Goal: Communication & Community: Answer question/provide support

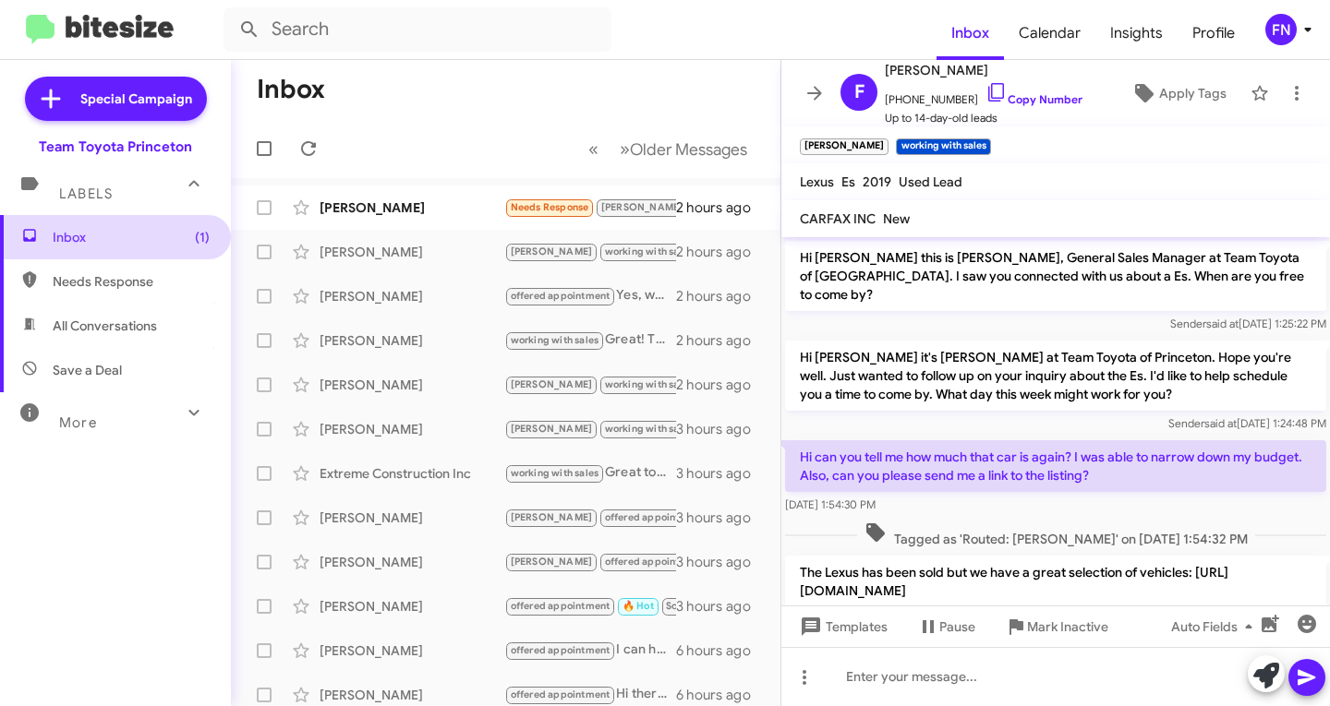
scroll to position [392, 0]
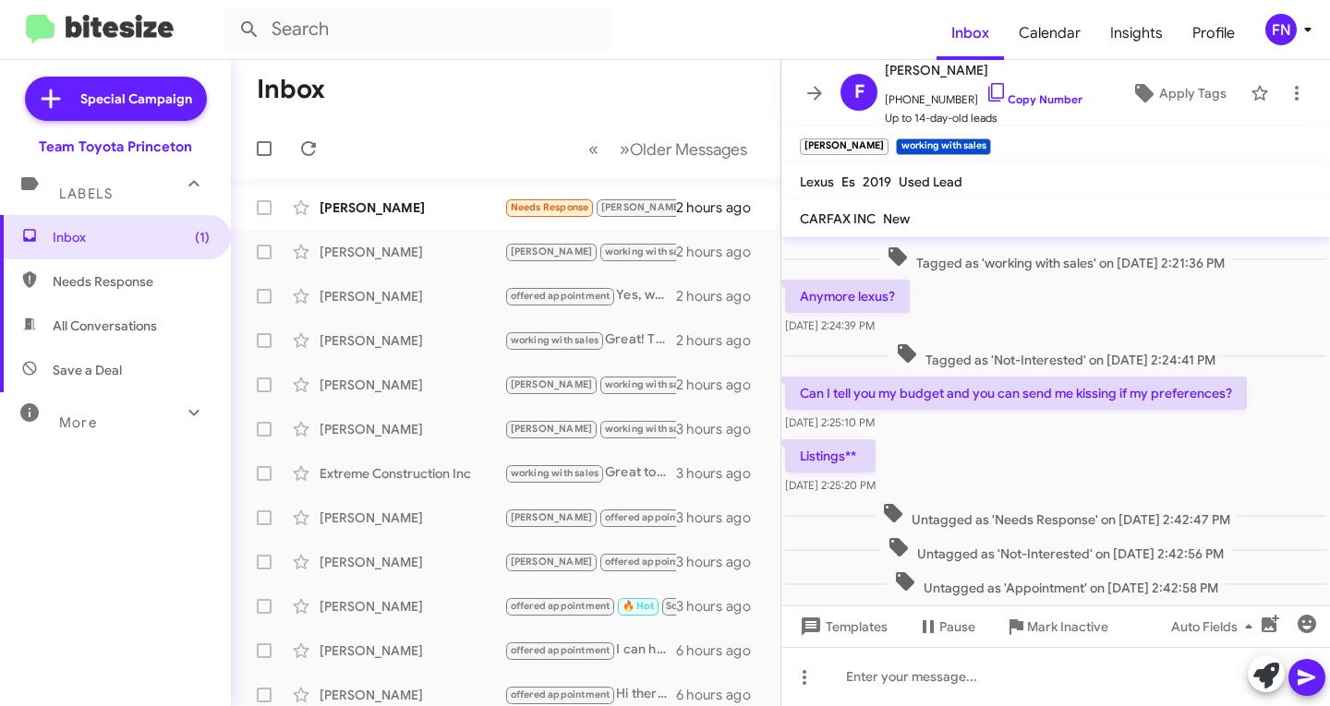
drag, startPoint x: 94, startPoint y: 336, endPoint x: 83, endPoint y: 325, distance: 15.7
click at [95, 336] on span "All Conversations" at bounding box center [115, 326] width 231 height 44
type input "in:all-conversations"
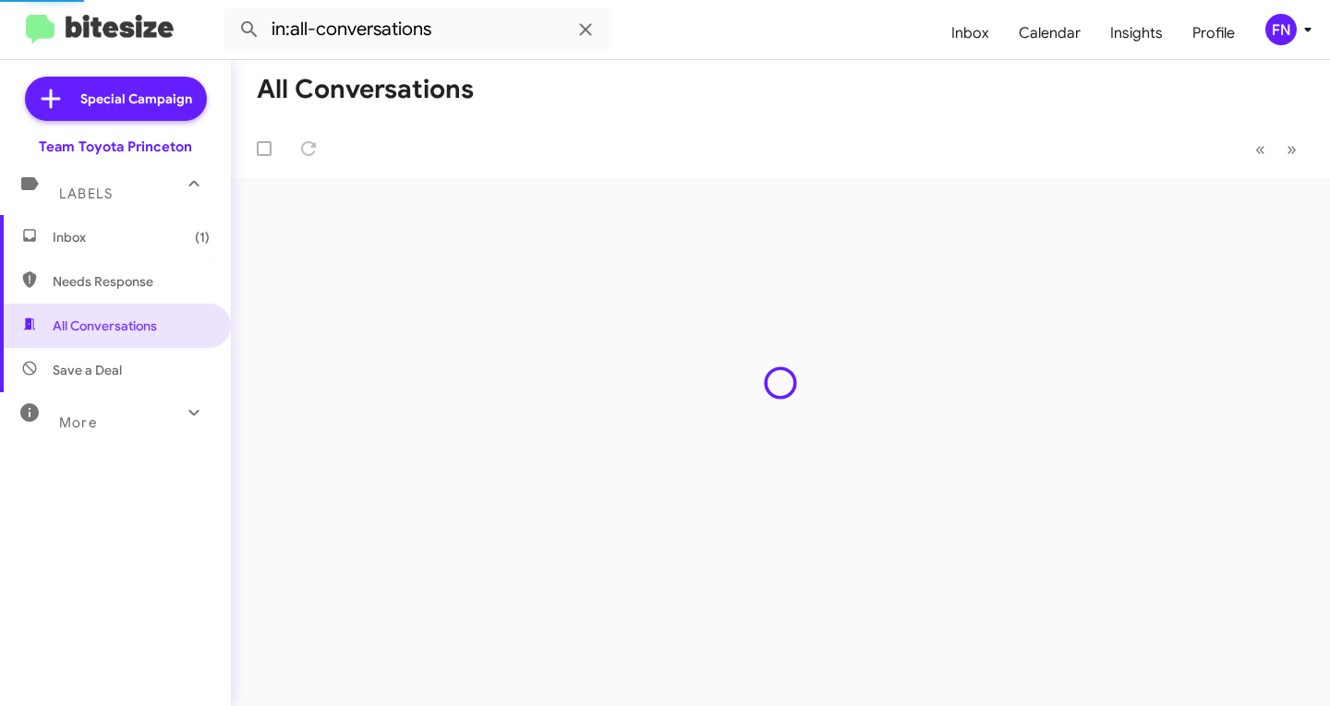
click at [105, 247] on span "Inbox (1)" at bounding box center [115, 237] width 231 height 44
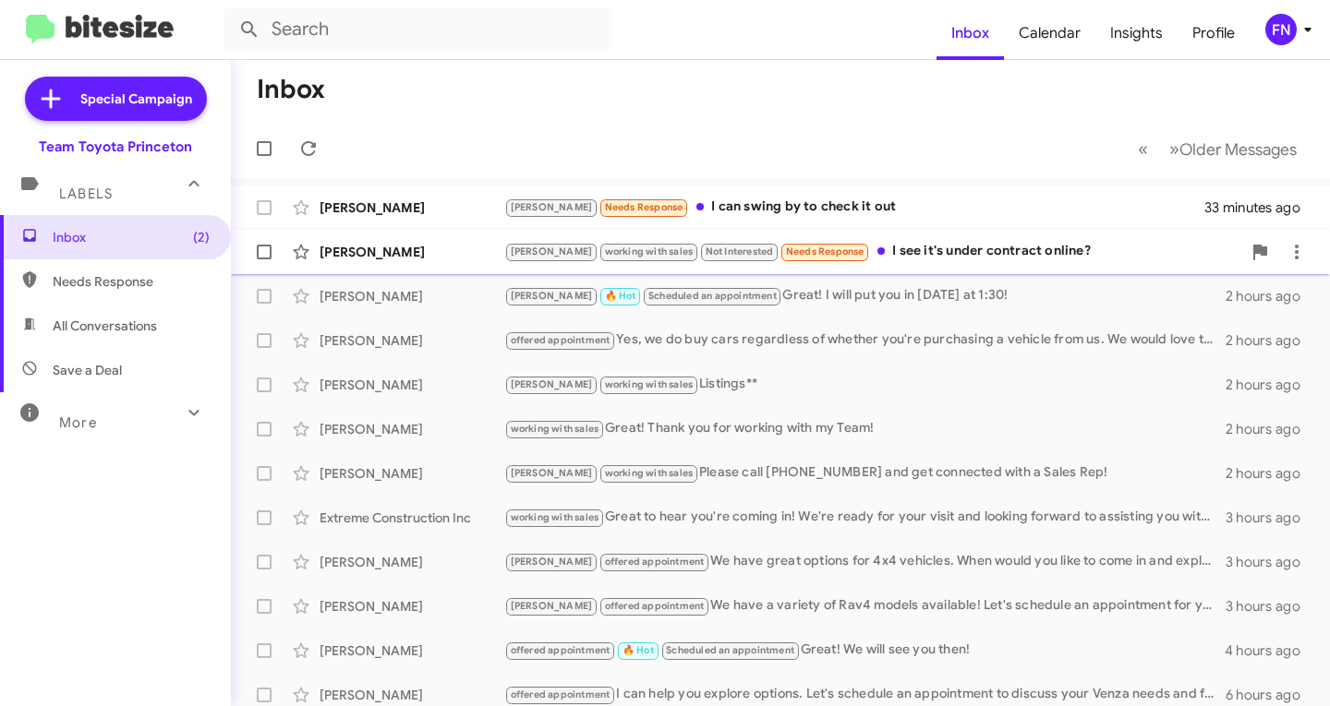
click at [903, 242] on div "[PERSON_NAME] working with sales Not Interested Needs Response I see it's under…" at bounding box center [872, 251] width 737 height 21
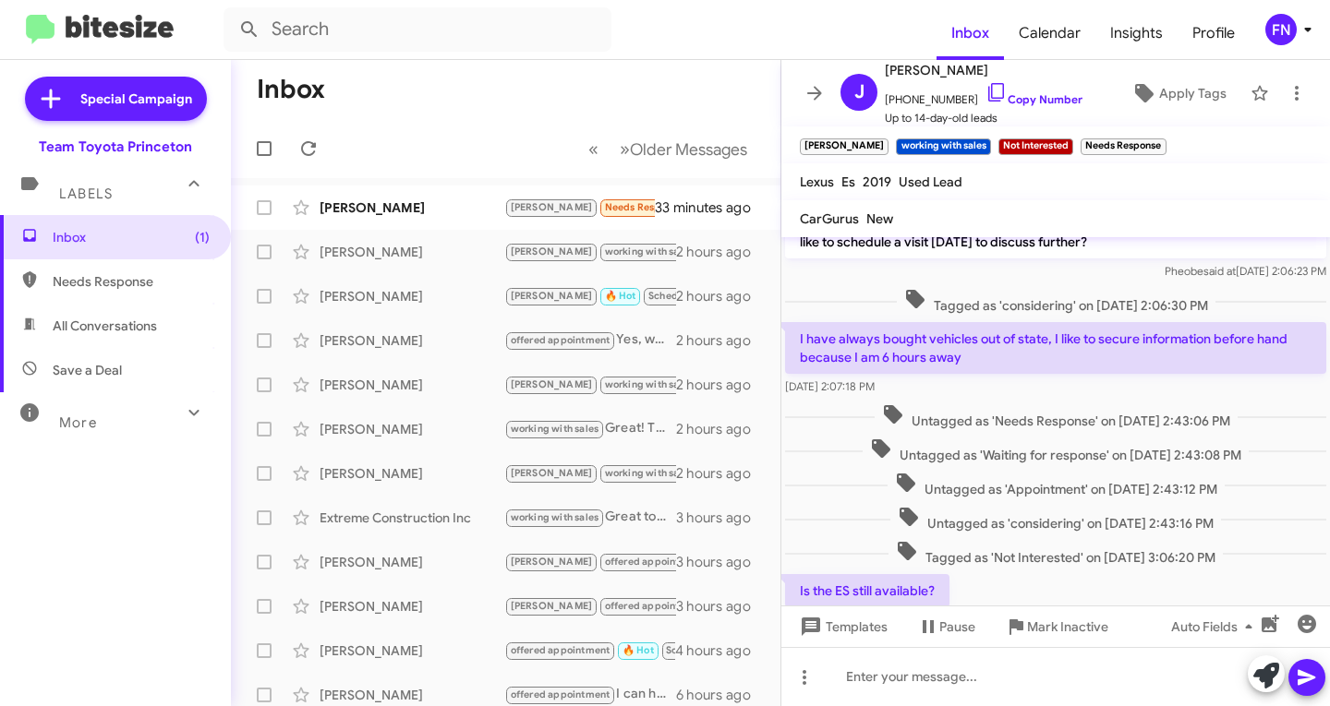
scroll to position [680, 0]
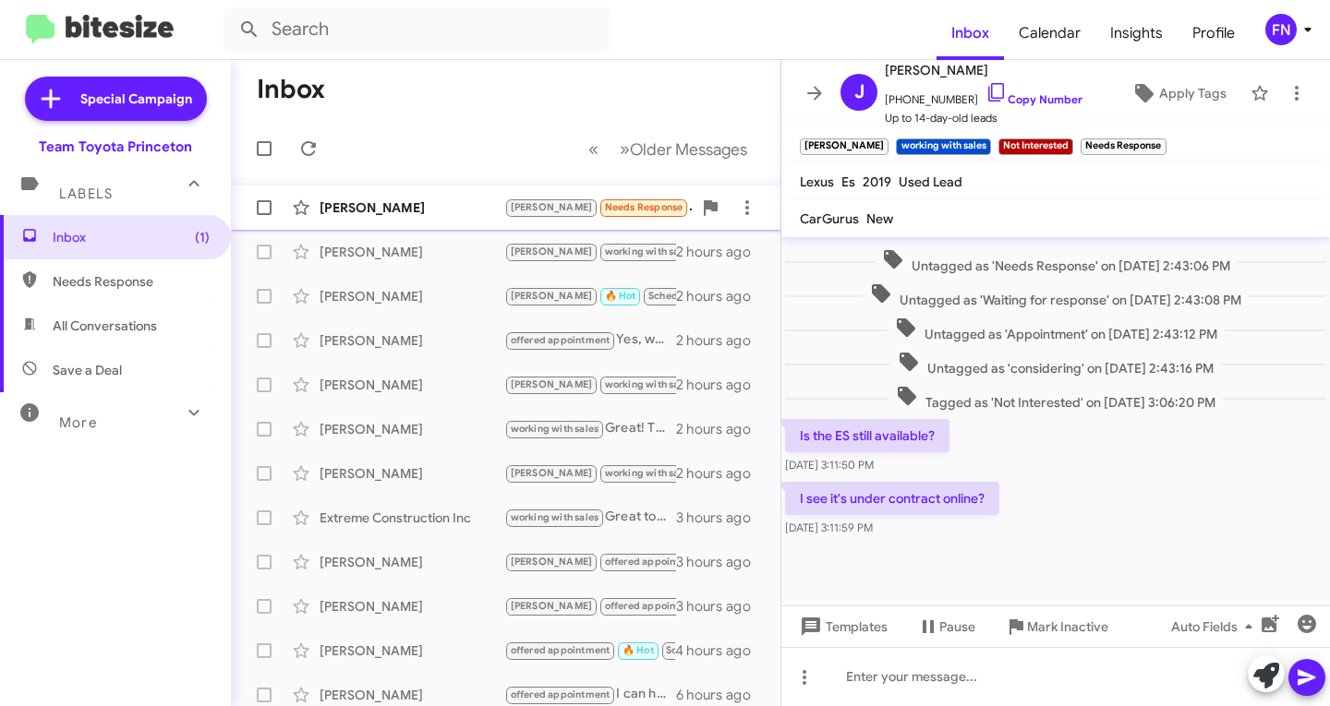
click at [435, 215] on div "[PERSON_NAME]" at bounding box center [412, 208] width 185 height 18
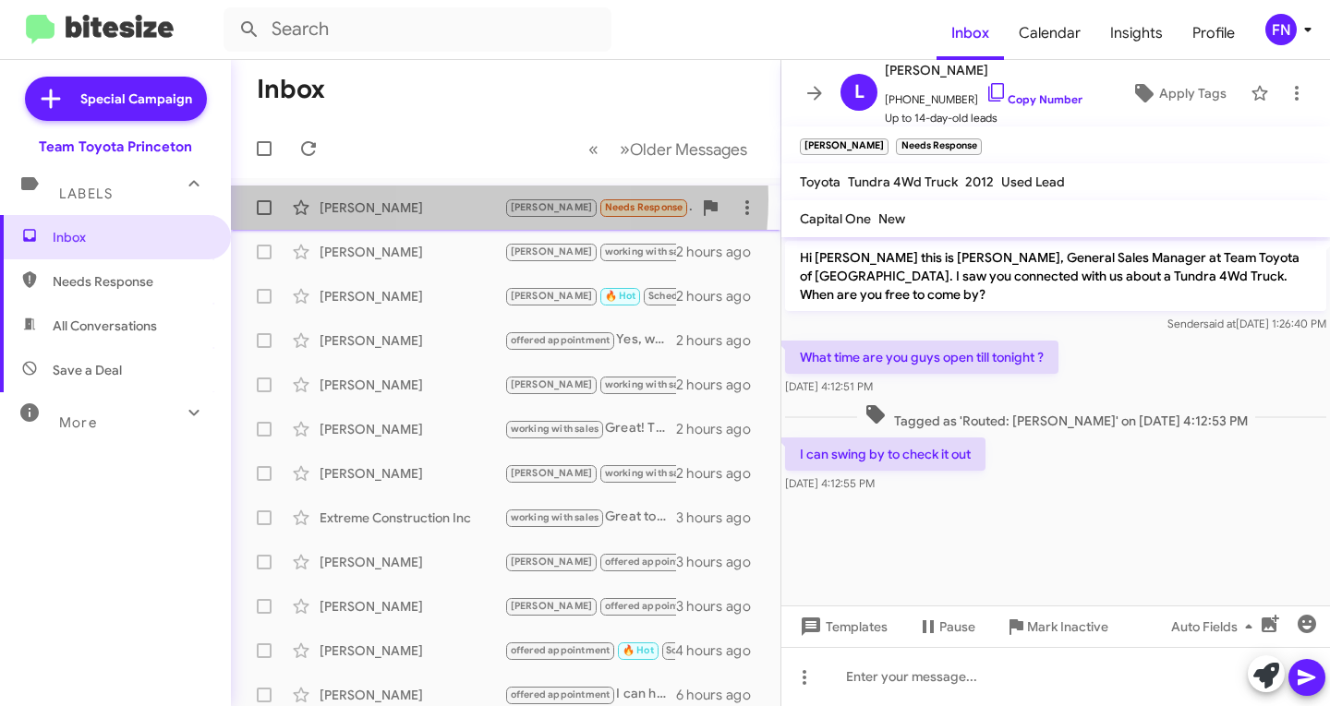
click at [465, 199] on div "[PERSON_NAME]" at bounding box center [412, 208] width 185 height 18
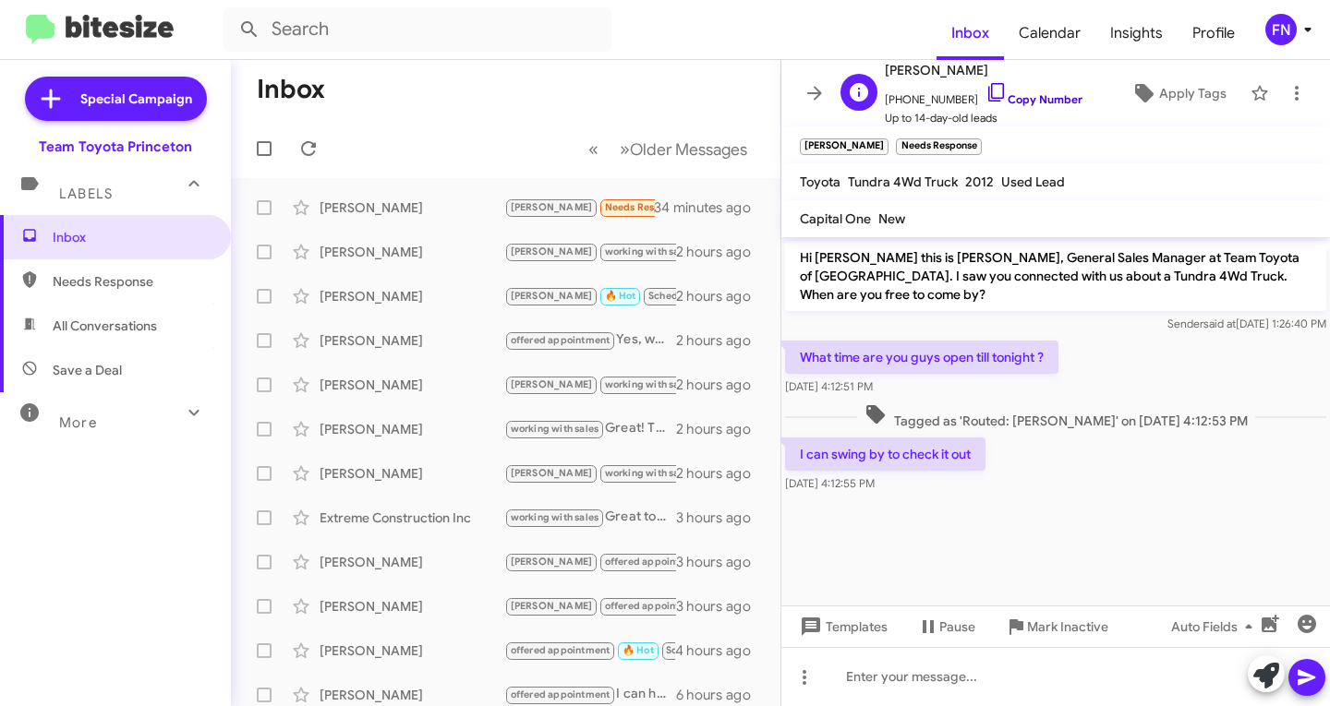
click at [1027, 100] on link "Copy Number" at bounding box center [1033, 99] width 97 height 14
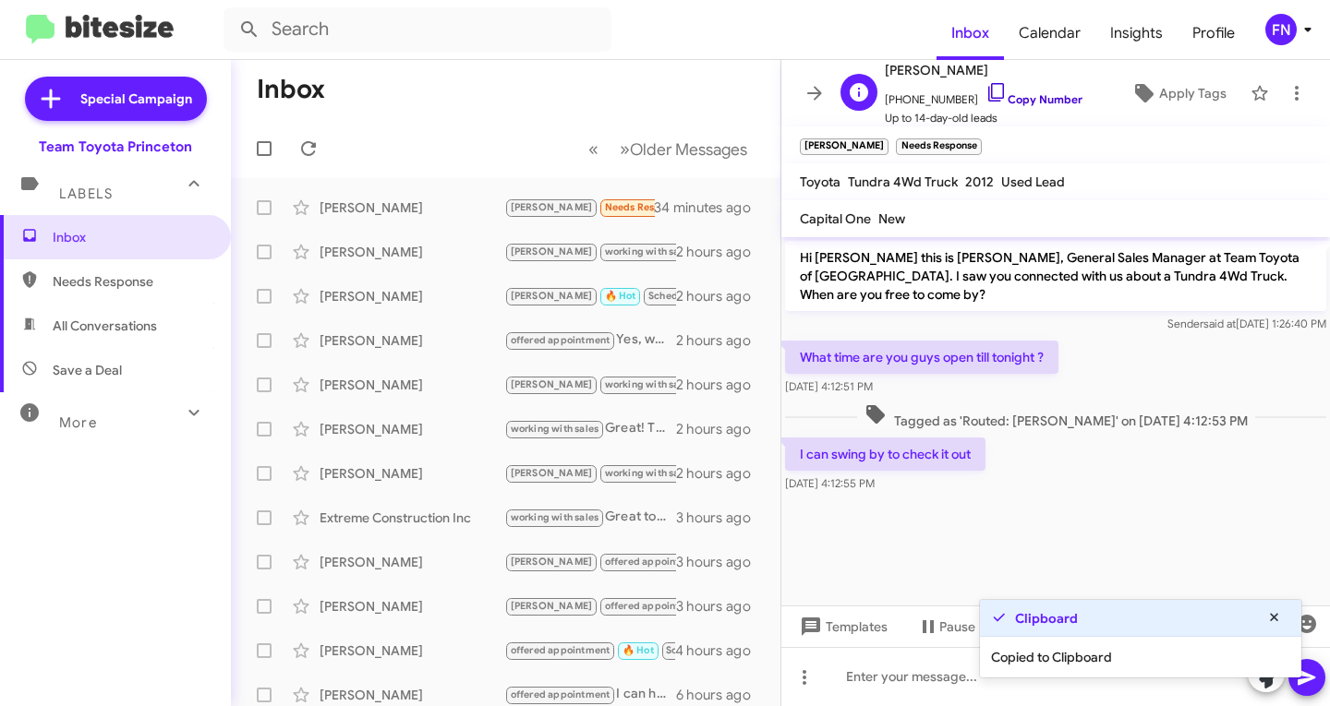
click at [1027, 100] on link "Copy Number" at bounding box center [1033, 99] width 97 height 14
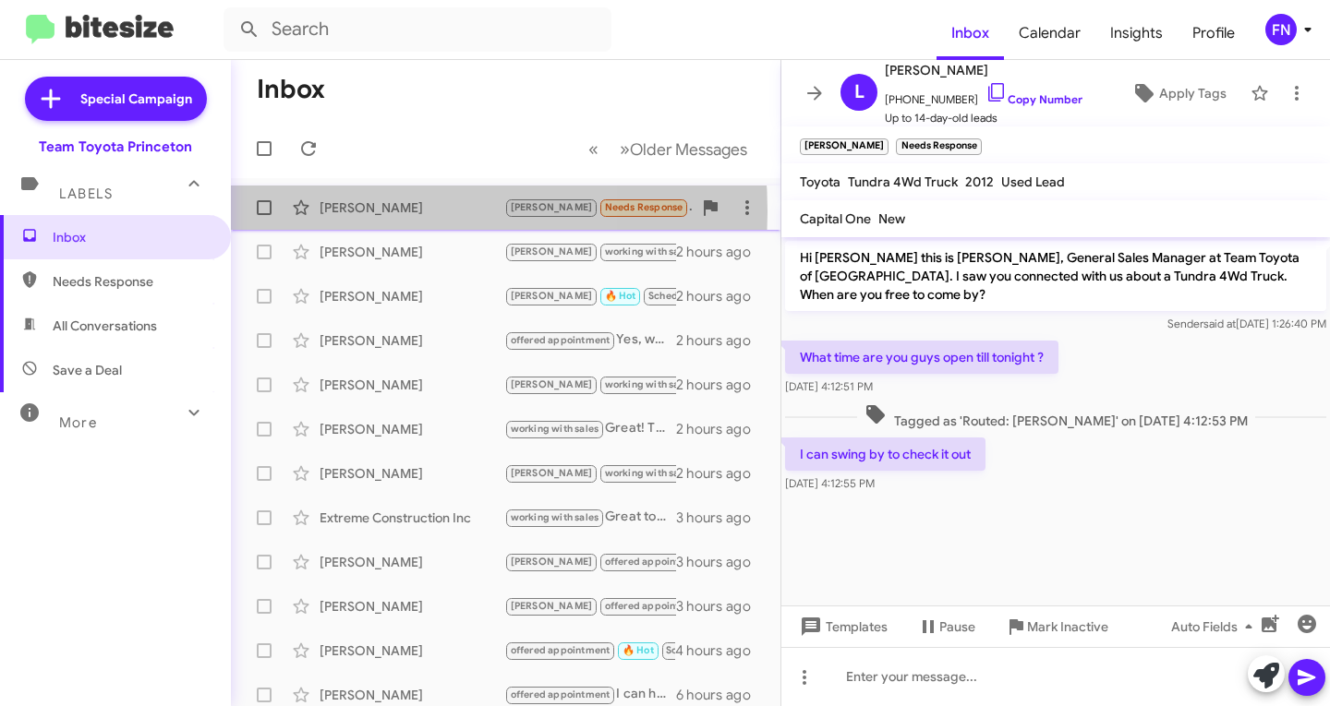
click at [340, 211] on div "[PERSON_NAME]" at bounding box center [412, 208] width 185 height 18
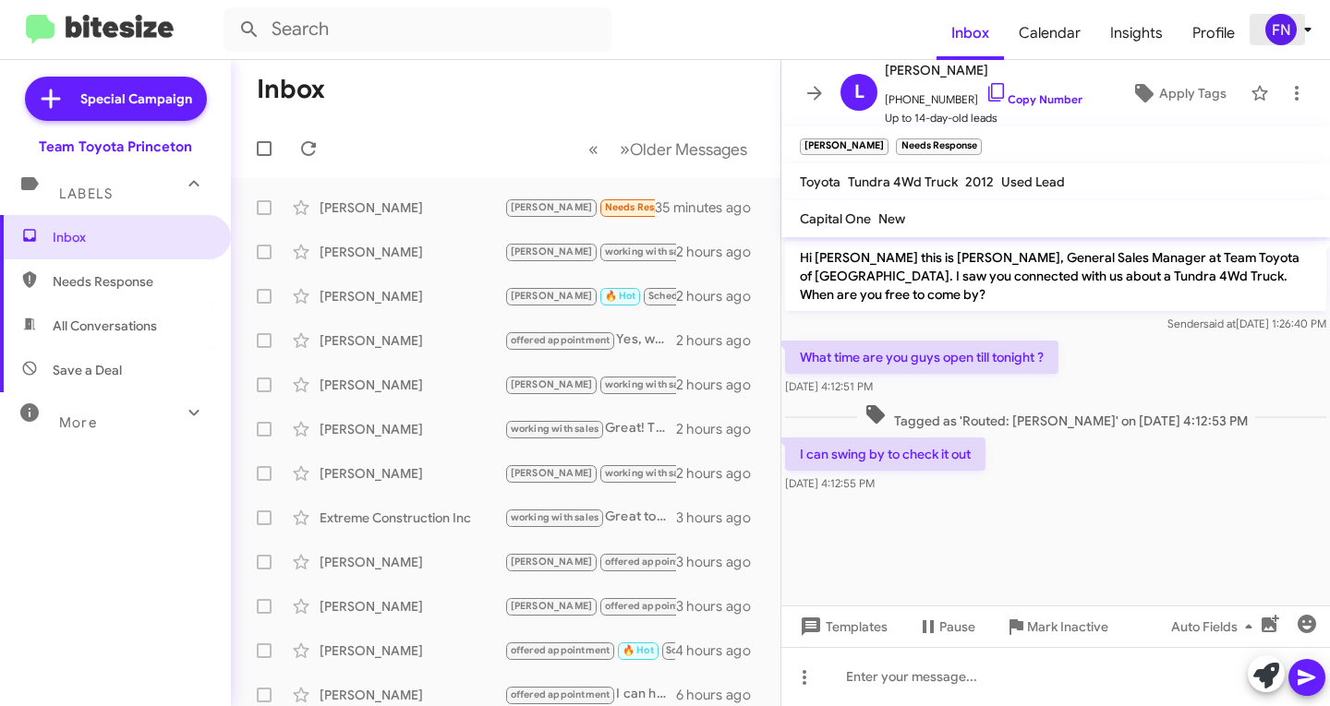
click at [1302, 26] on icon at bounding box center [1308, 29] width 22 height 22
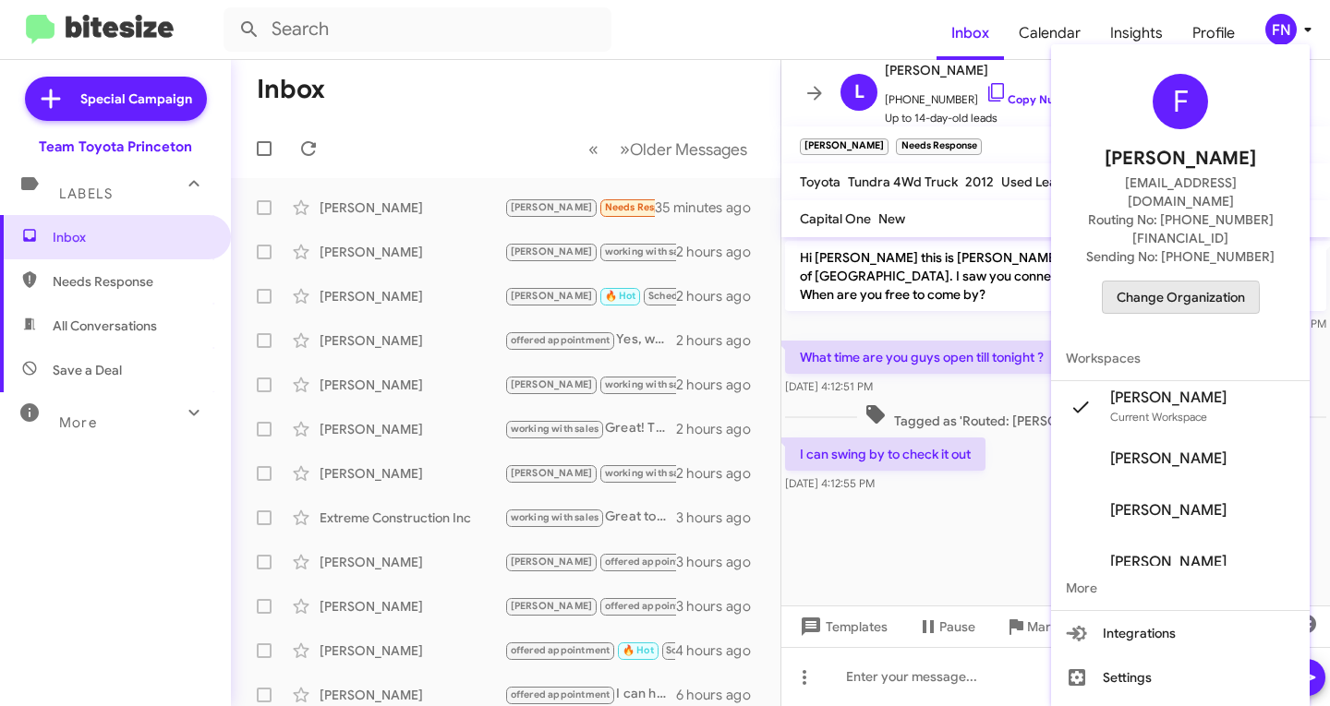
click at [1138, 282] on span "Change Organization" at bounding box center [1180, 297] width 128 height 31
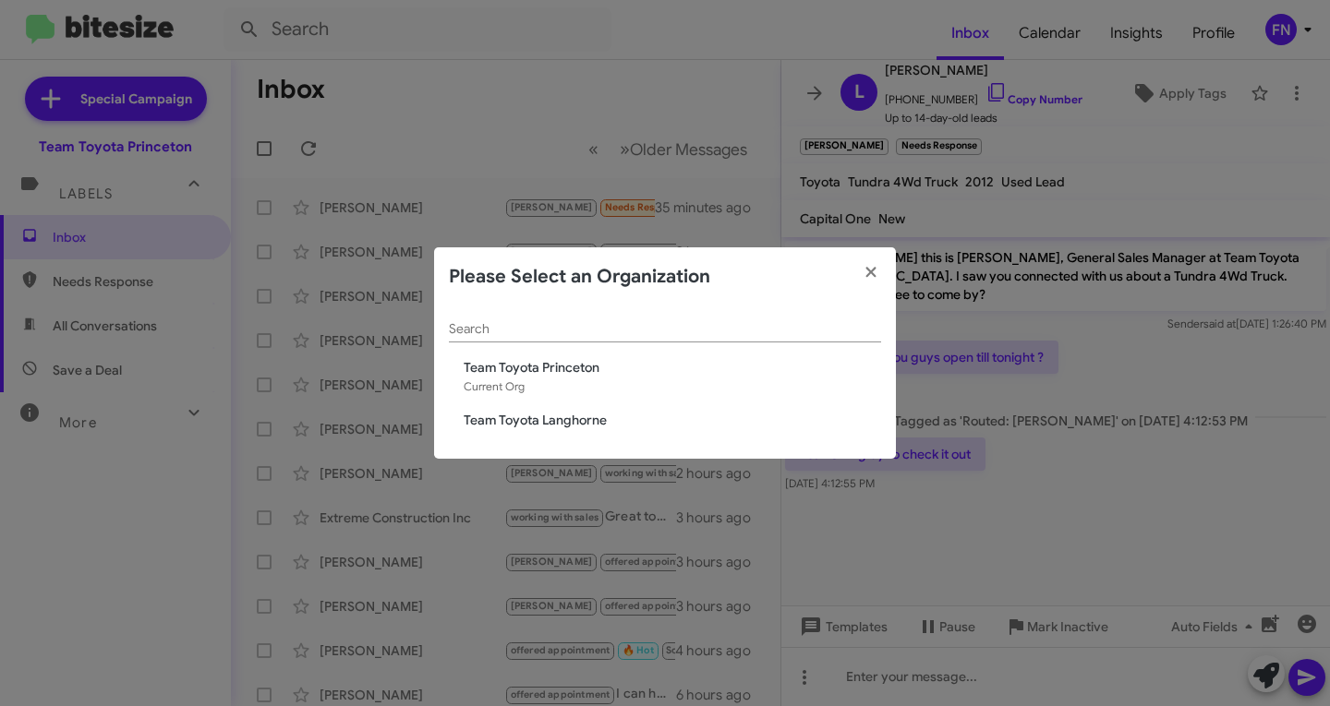
click at [549, 427] on span "Team Toyota Langhorne" at bounding box center [672, 420] width 417 height 18
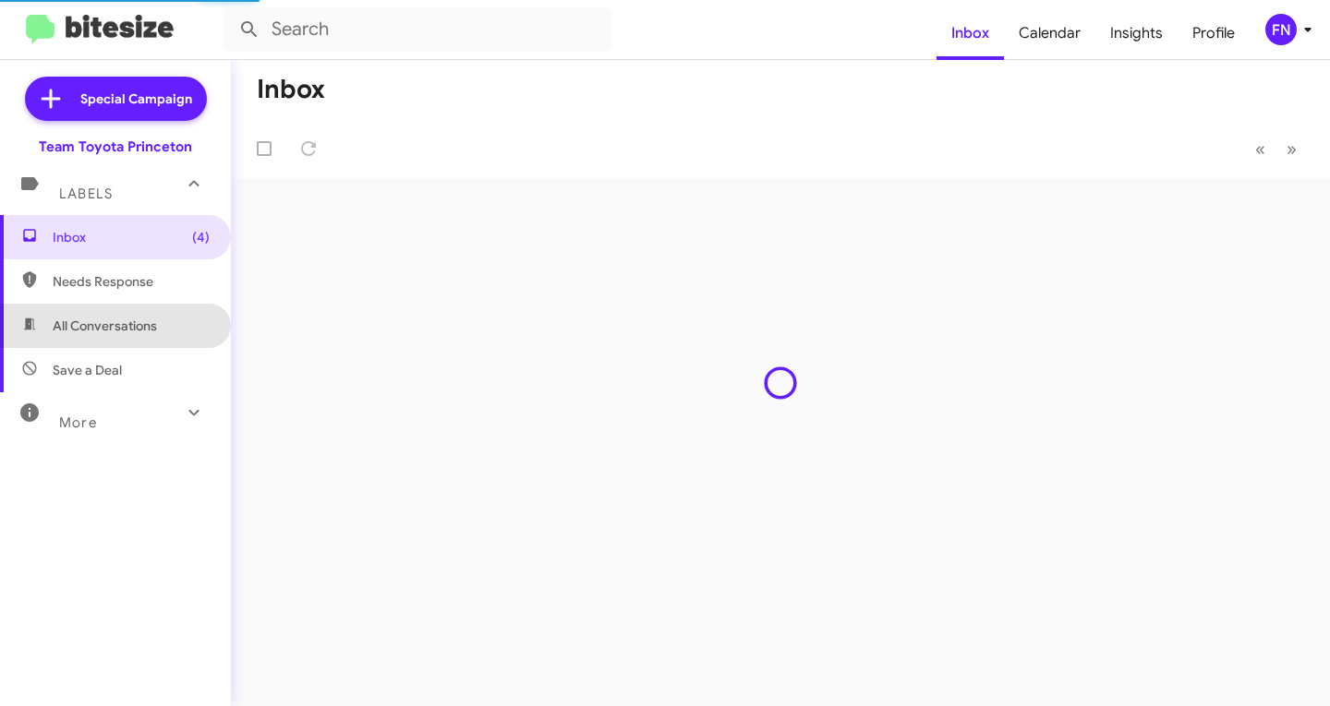
click at [141, 329] on span "All Conversations" at bounding box center [105, 326] width 104 height 18
type input "in:all-conversations"
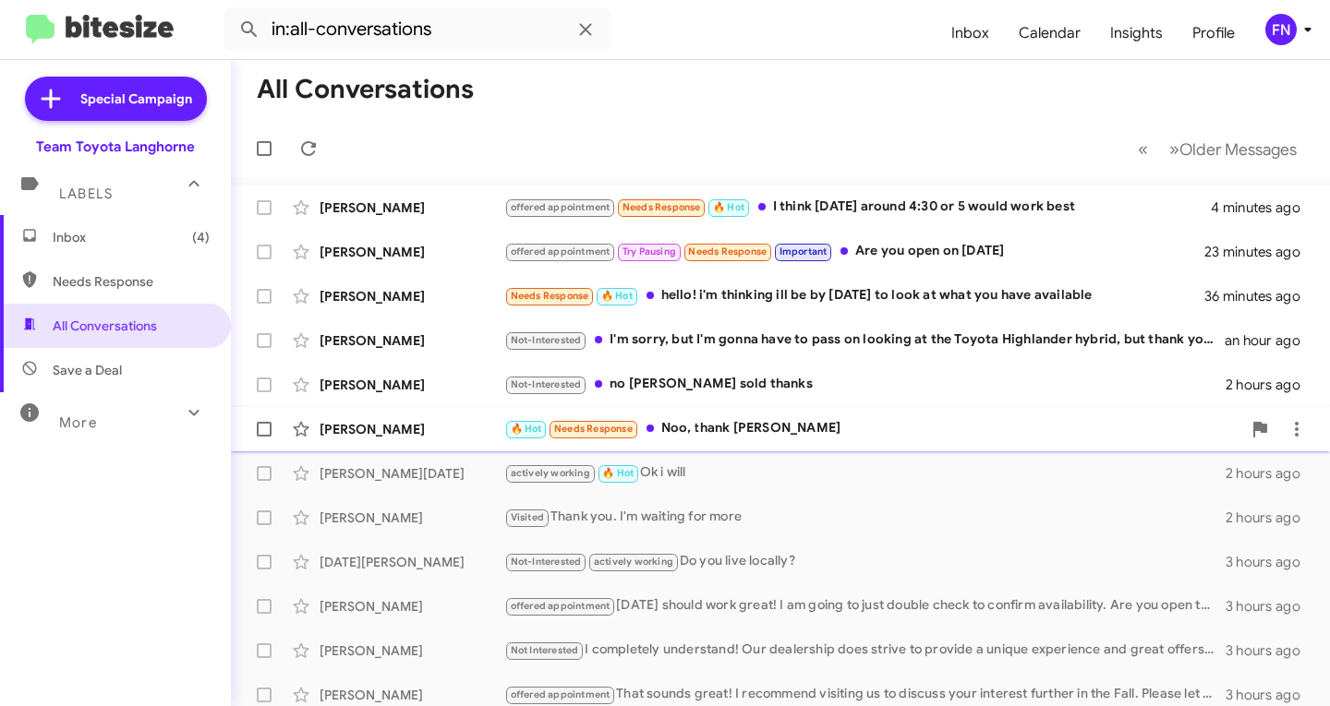
click at [382, 431] on div "[PERSON_NAME]" at bounding box center [412, 429] width 185 height 18
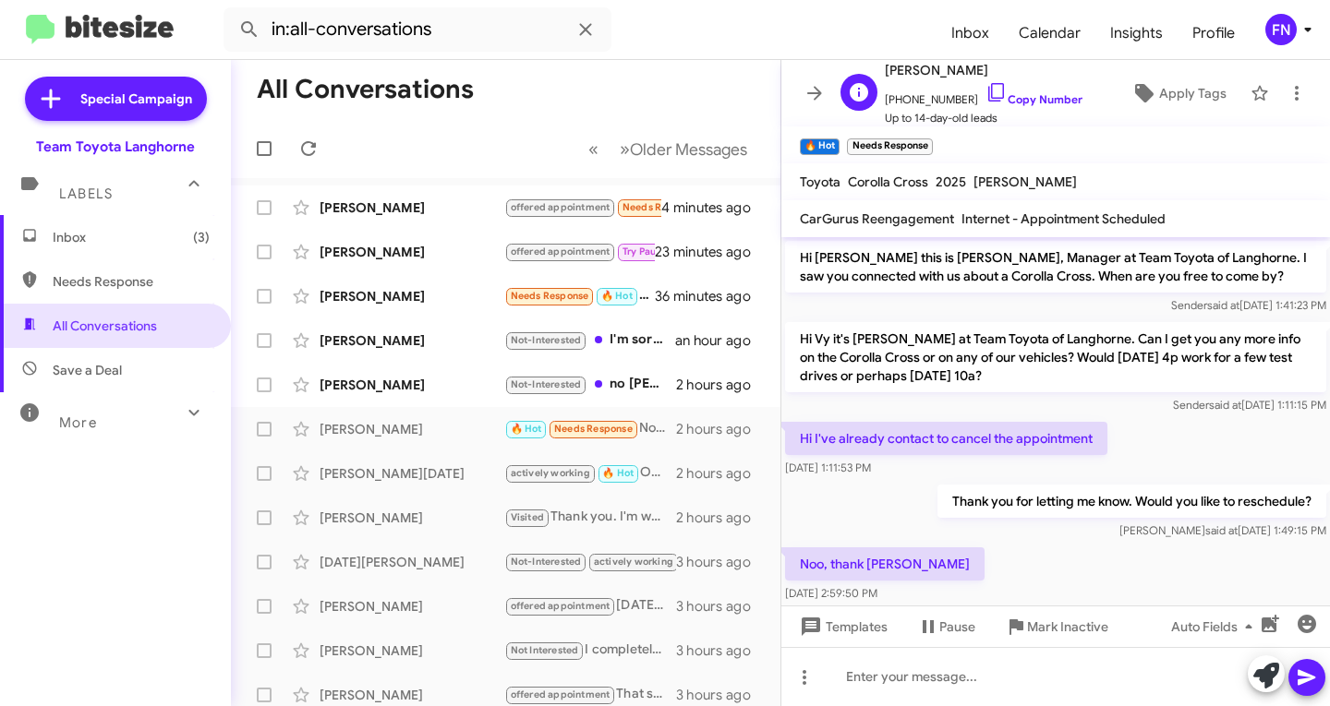
click at [1020, 106] on span "+12673344357 Copy Number" at bounding box center [984, 95] width 198 height 28
click at [1020, 94] on link "Copy Number" at bounding box center [1033, 99] width 97 height 14
click at [361, 378] on div "Tyler Fallon" at bounding box center [412, 385] width 185 height 18
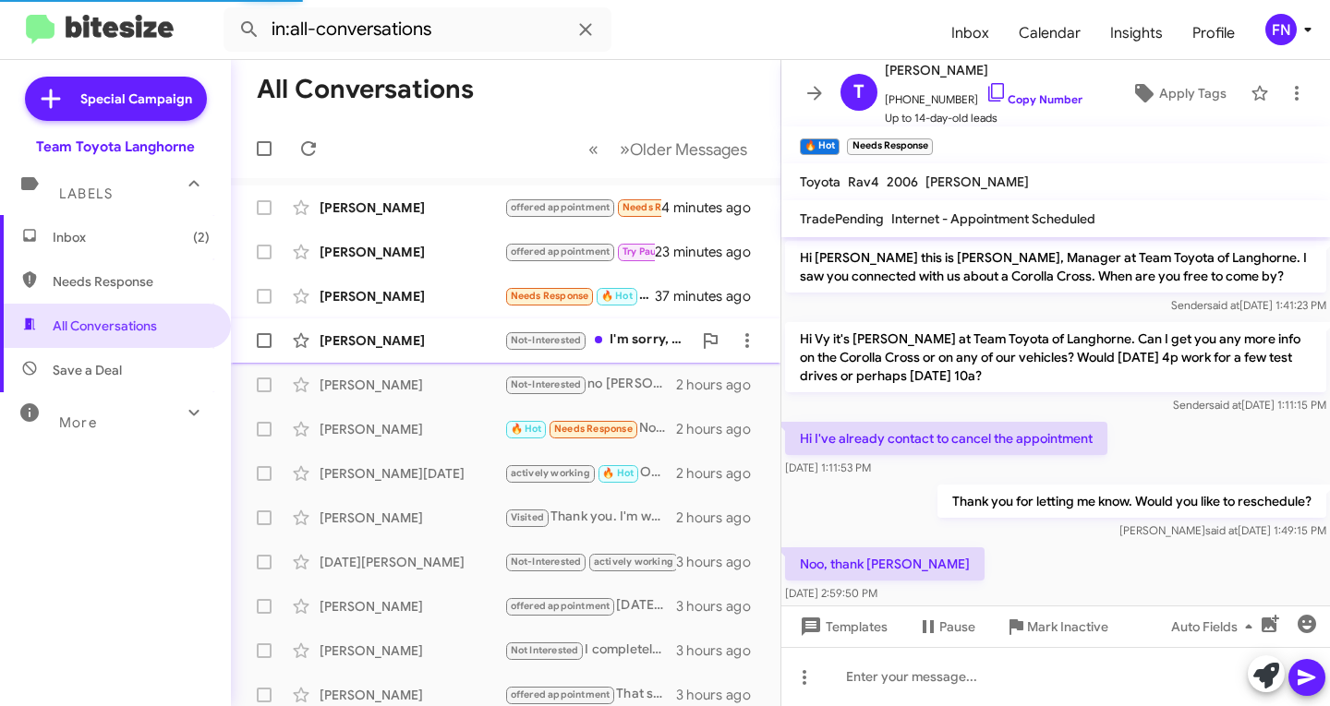
scroll to position [32, 0]
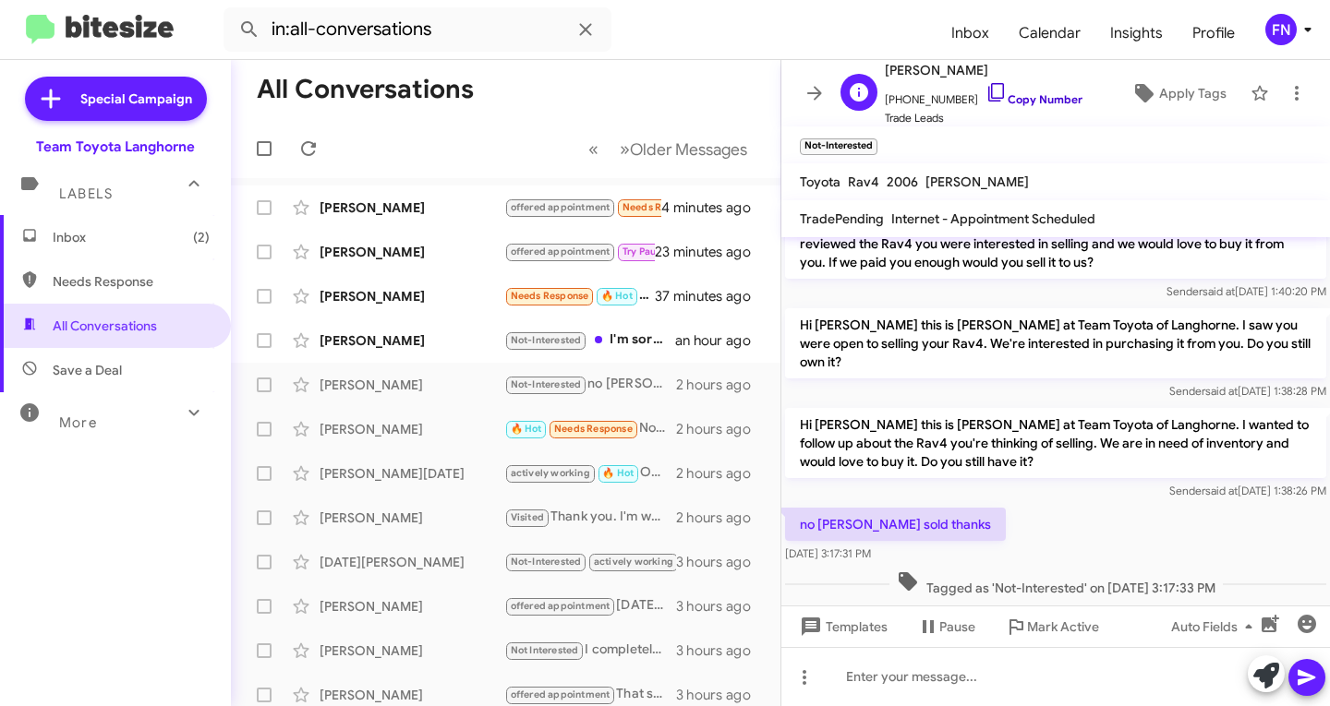
drag, startPoint x: 1061, startPoint y: 93, endPoint x: 1048, endPoint y: 95, distance: 13.1
click at [1059, 93] on div "T Tyler Fallon +12159101922 Copy Number Trade Leads Apply Tags" at bounding box center [1037, 93] width 408 height 68
click at [1025, 96] on link "Copy Number" at bounding box center [1033, 99] width 97 height 14
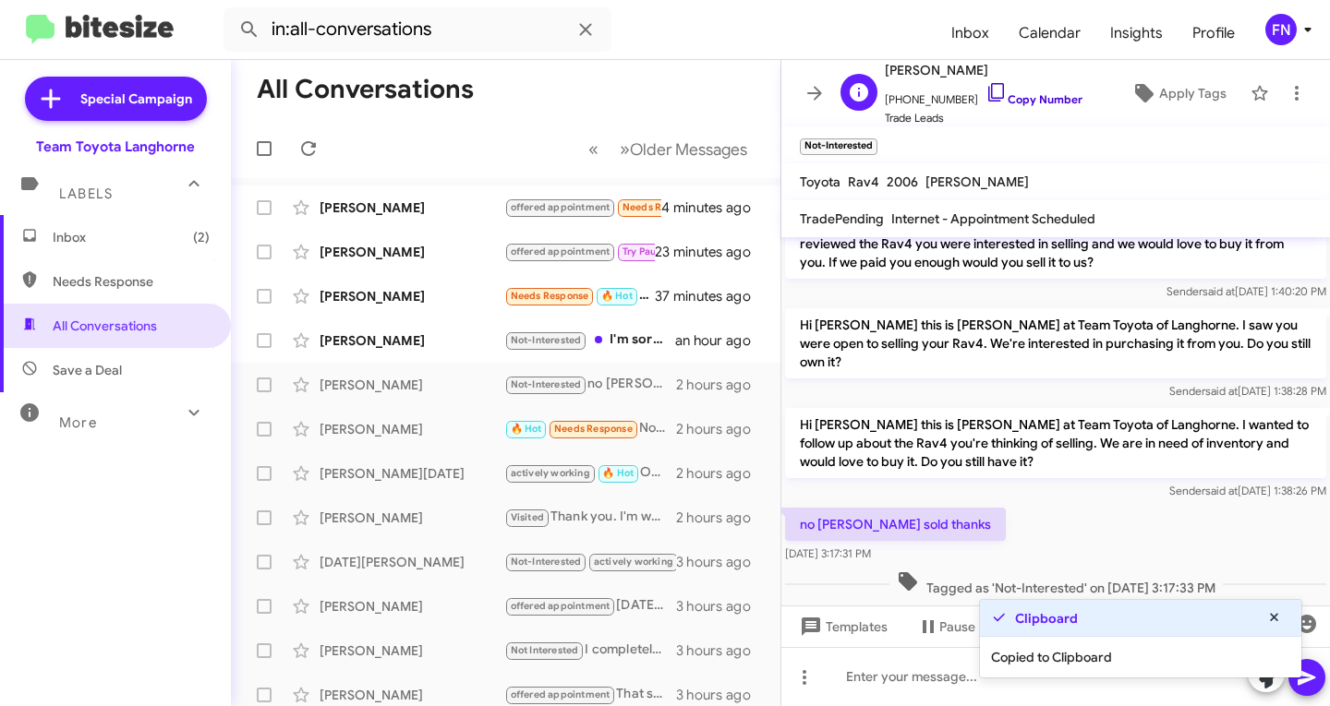
click at [1021, 96] on link "Copy Number" at bounding box center [1033, 99] width 97 height 14
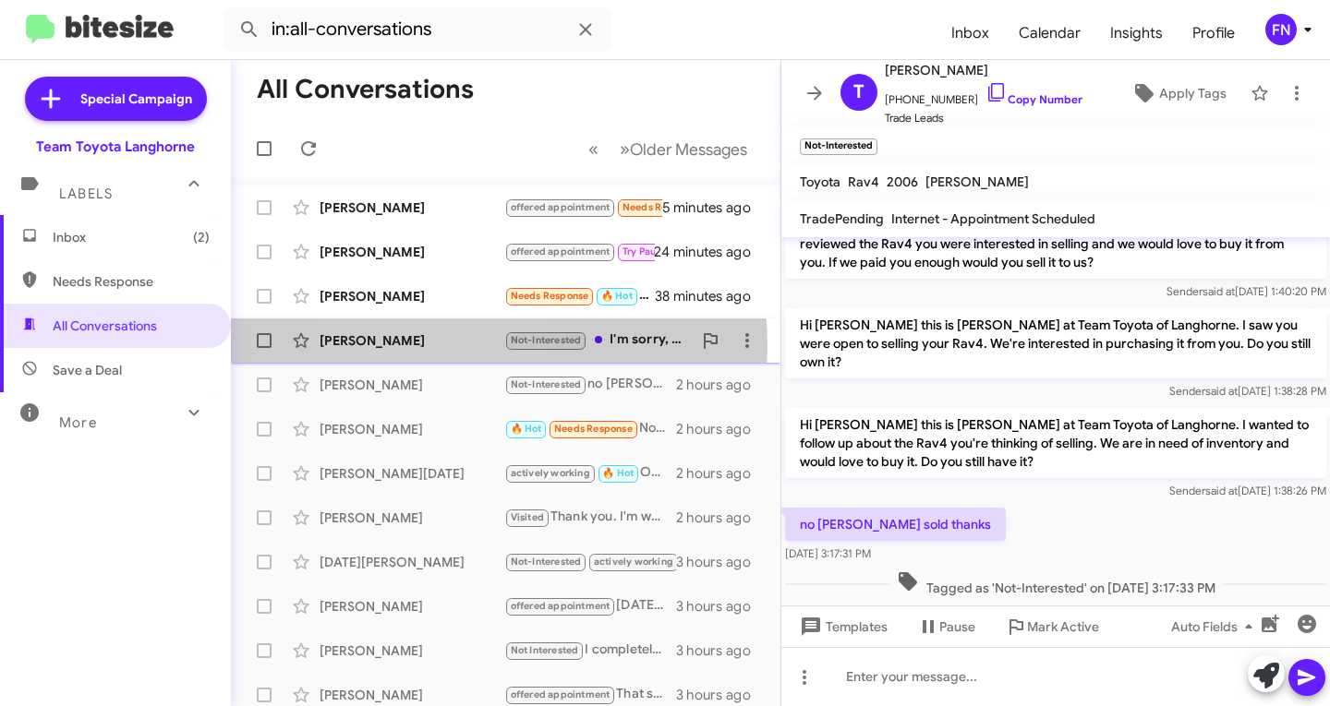
click at [423, 346] on div "Robert Mmorrow" at bounding box center [412, 341] width 185 height 18
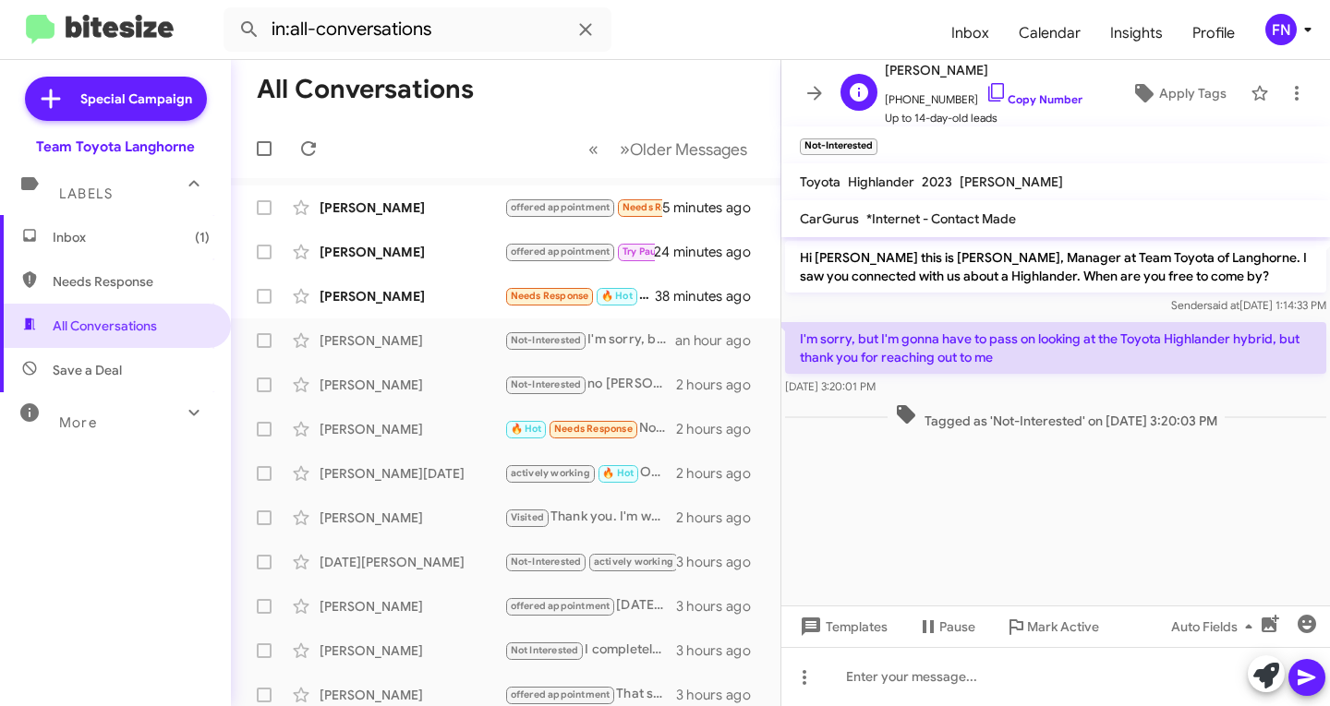
click at [1044, 108] on span "+18452354281 Copy Number" at bounding box center [984, 95] width 198 height 28
click at [1044, 95] on link "Copy Number" at bounding box center [1033, 99] width 97 height 14
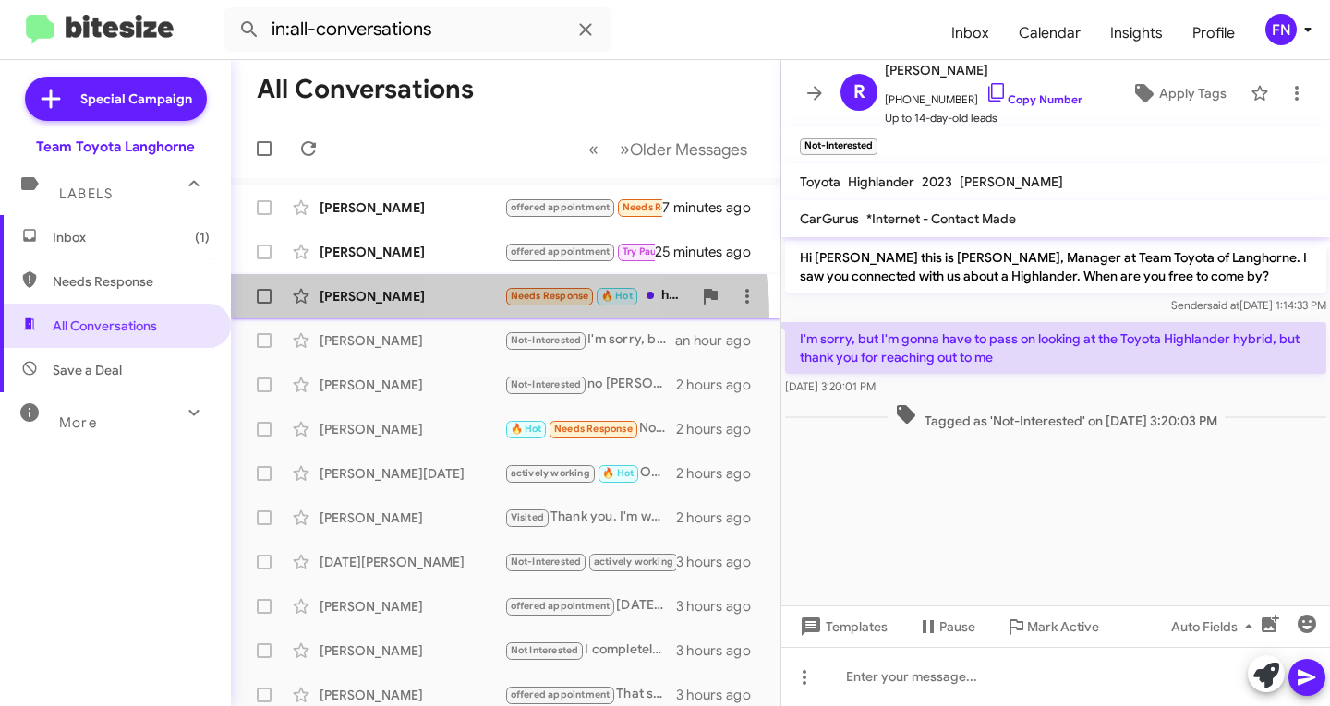
click at [479, 315] on span "Grace Lukasevics Needs Response 🔥 Hot hello! i'm thinking ill be by tomorrow to…" at bounding box center [505, 296] width 549 height 44
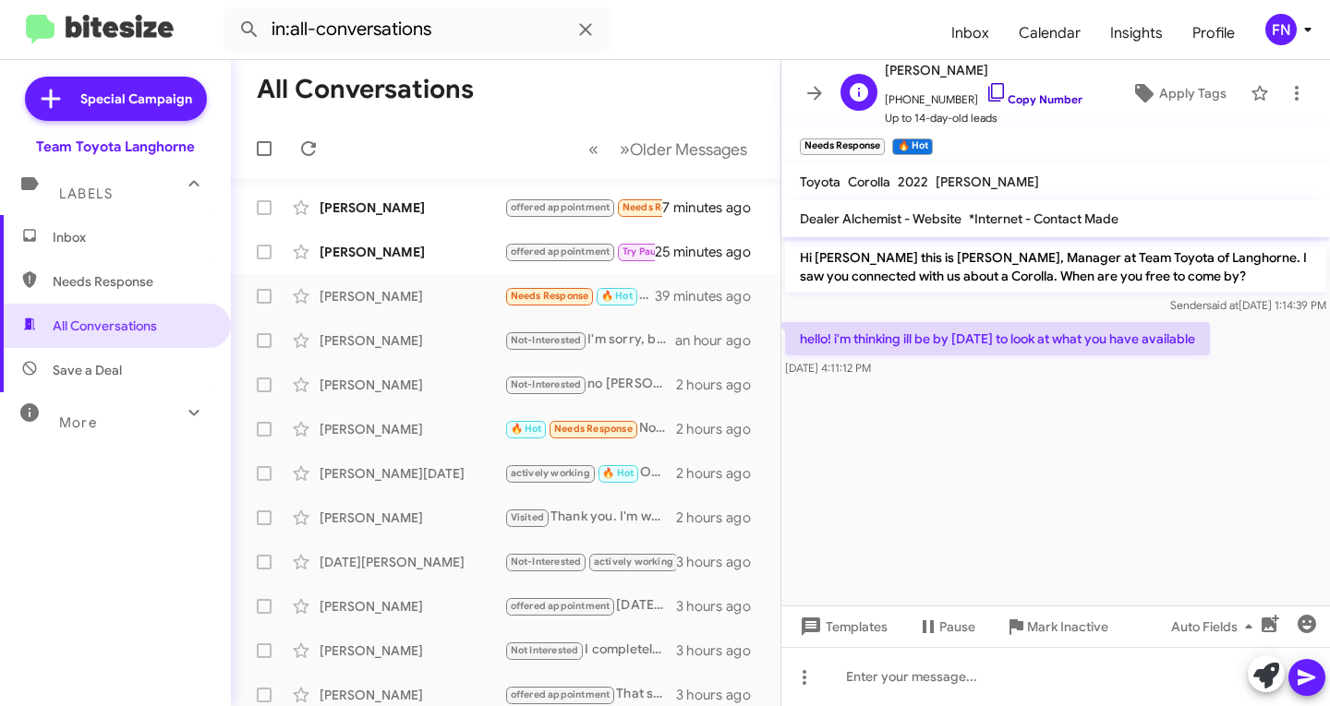
click at [1027, 103] on link "Copy Number" at bounding box center [1033, 99] width 97 height 14
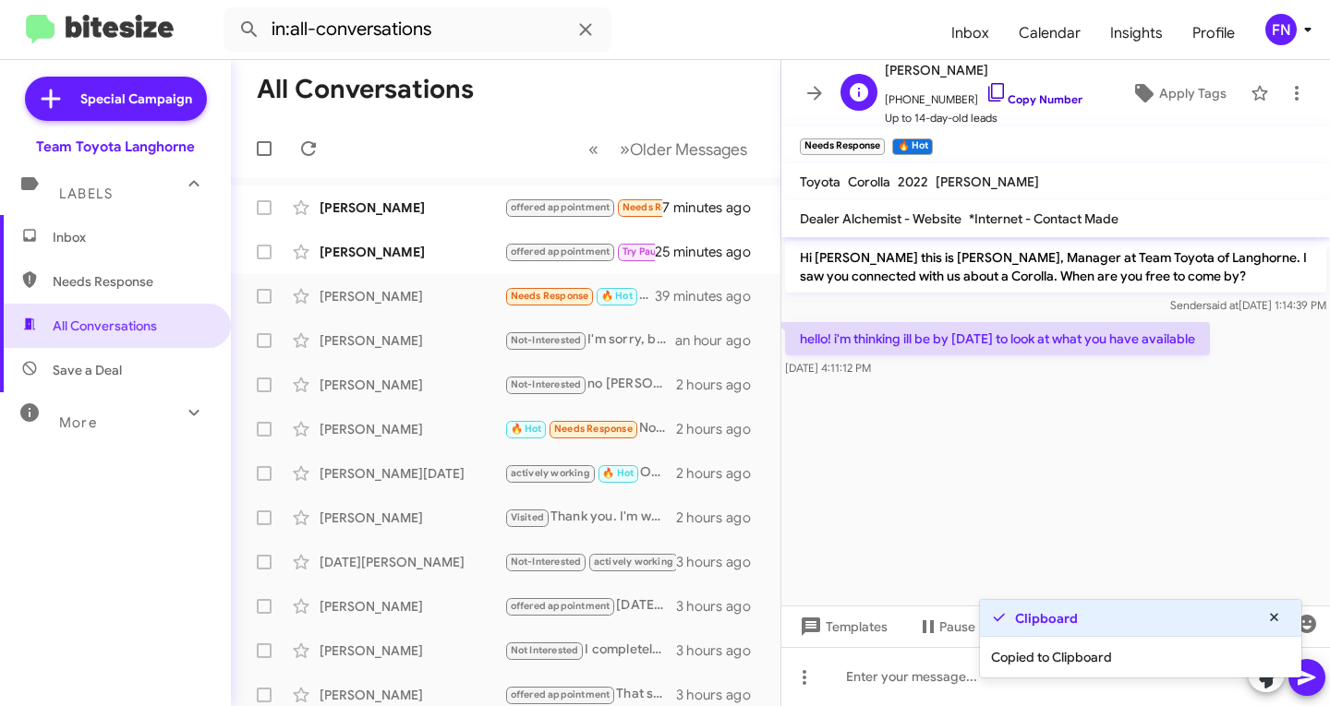
click at [1027, 103] on link "Copy Number" at bounding box center [1033, 99] width 97 height 14
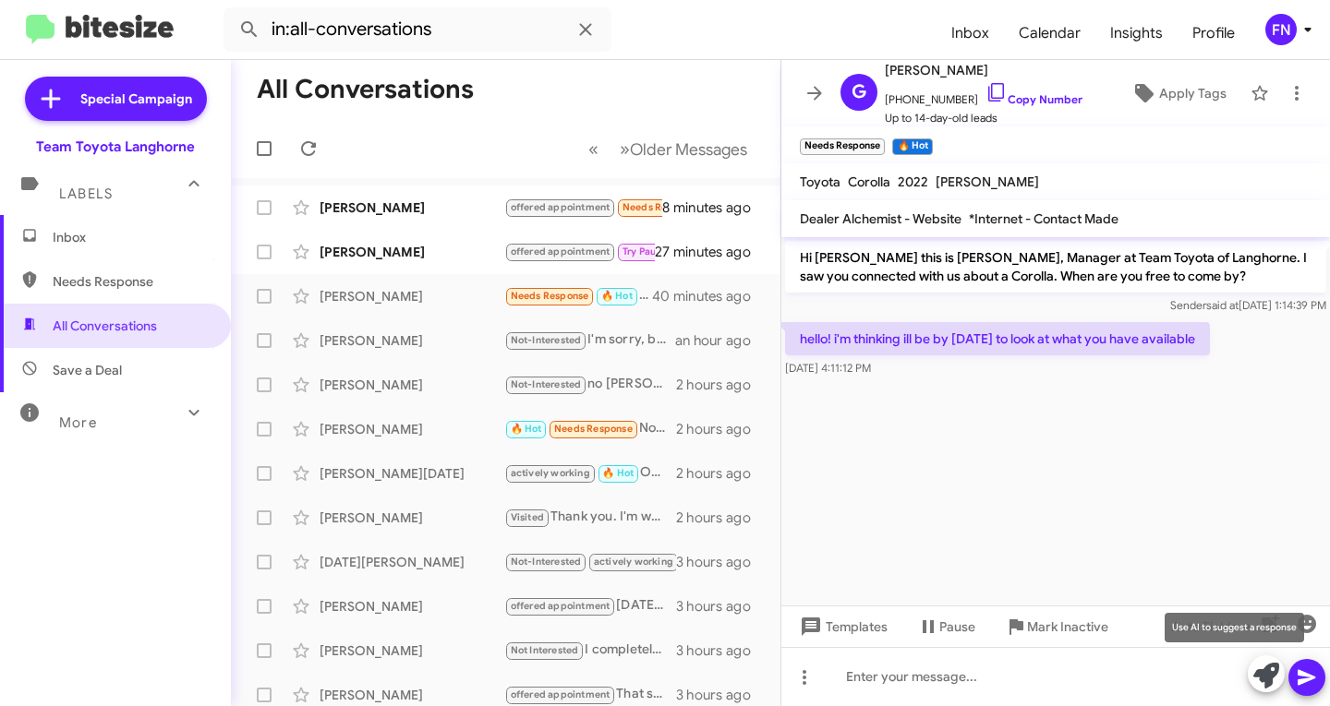
click at [1259, 667] on icon at bounding box center [1266, 676] width 26 height 26
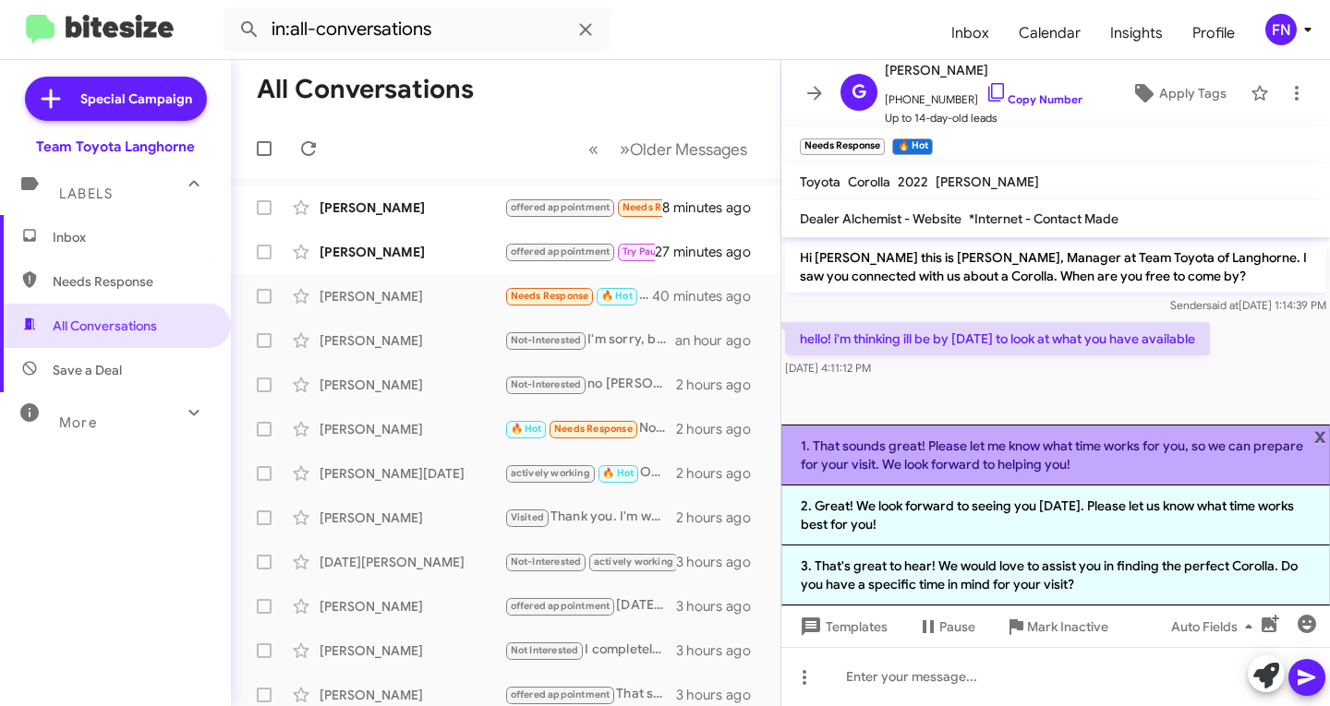
click at [880, 443] on li "1. That sounds great! Please let me know what time works for you, so we can pre…" at bounding box center [1055, 455] width 549 height 61
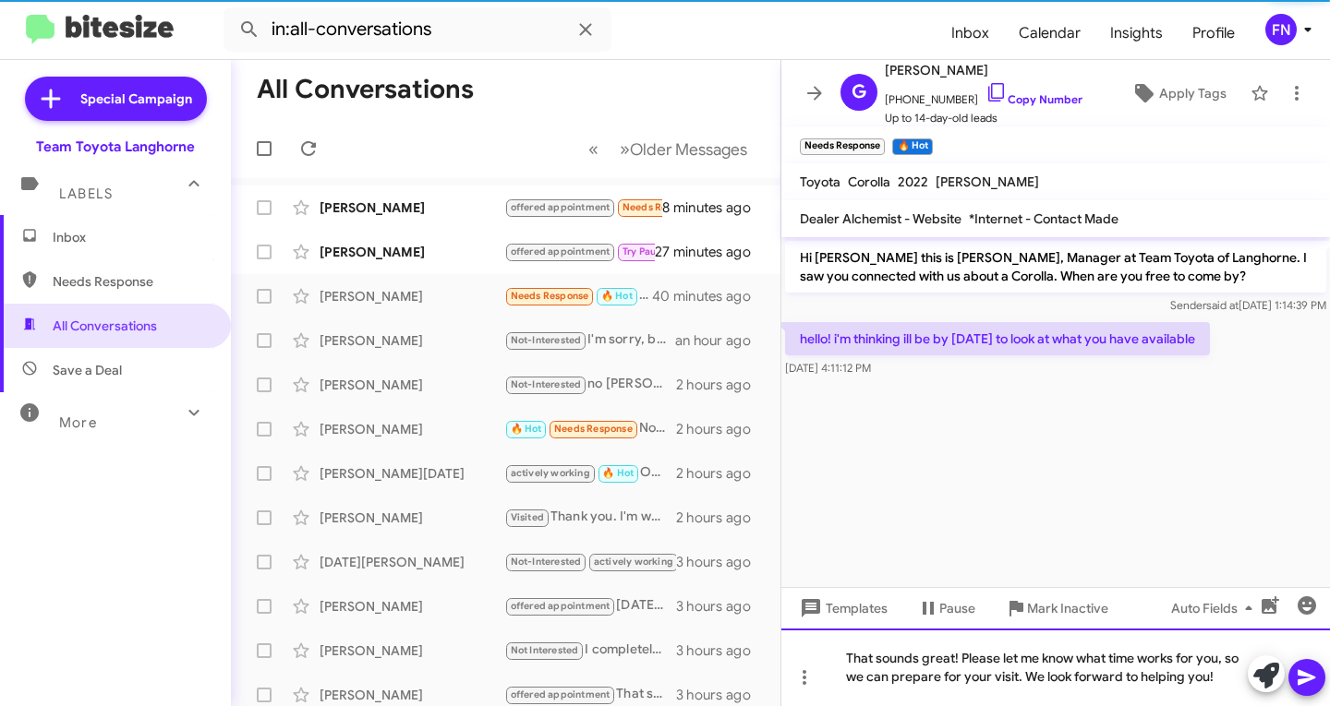
click at [1327, 698] on div "That sounds great! Please let me know what time works for you, so we can prepar…" at bounding box center [1055, 668] width 549 height 78
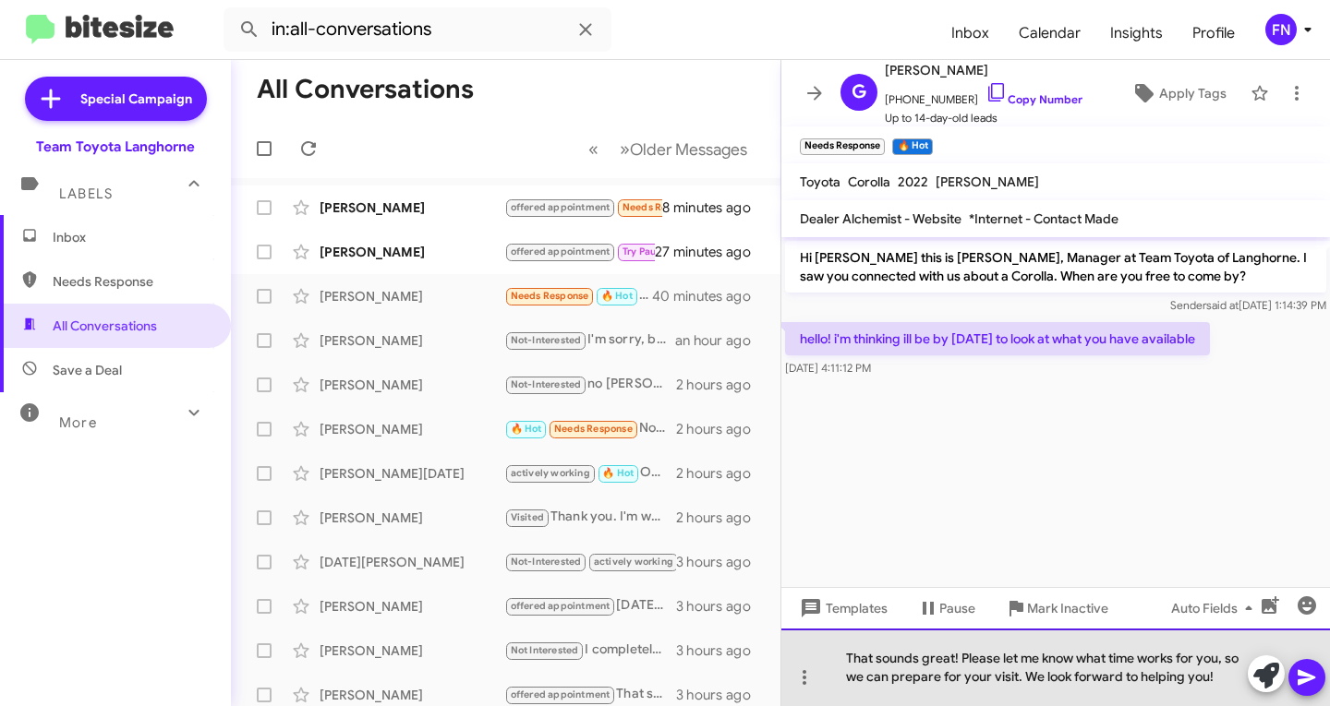
click at [1206, 674] on div "That sounds great! Please let me know what time works for you, so we can prepar…" at bounding box center [1055, 668] width 549 height 78
drag, startPoint x: 1216, startPoint y: 674, endPoint x: 1011, endPoint y: 676, distance: 205.0
click at [1011, 676] on div "That sounds great! Please let me know what time works for you, so we can prepar…" at bounding box center [1055, 668] width 549 height 78
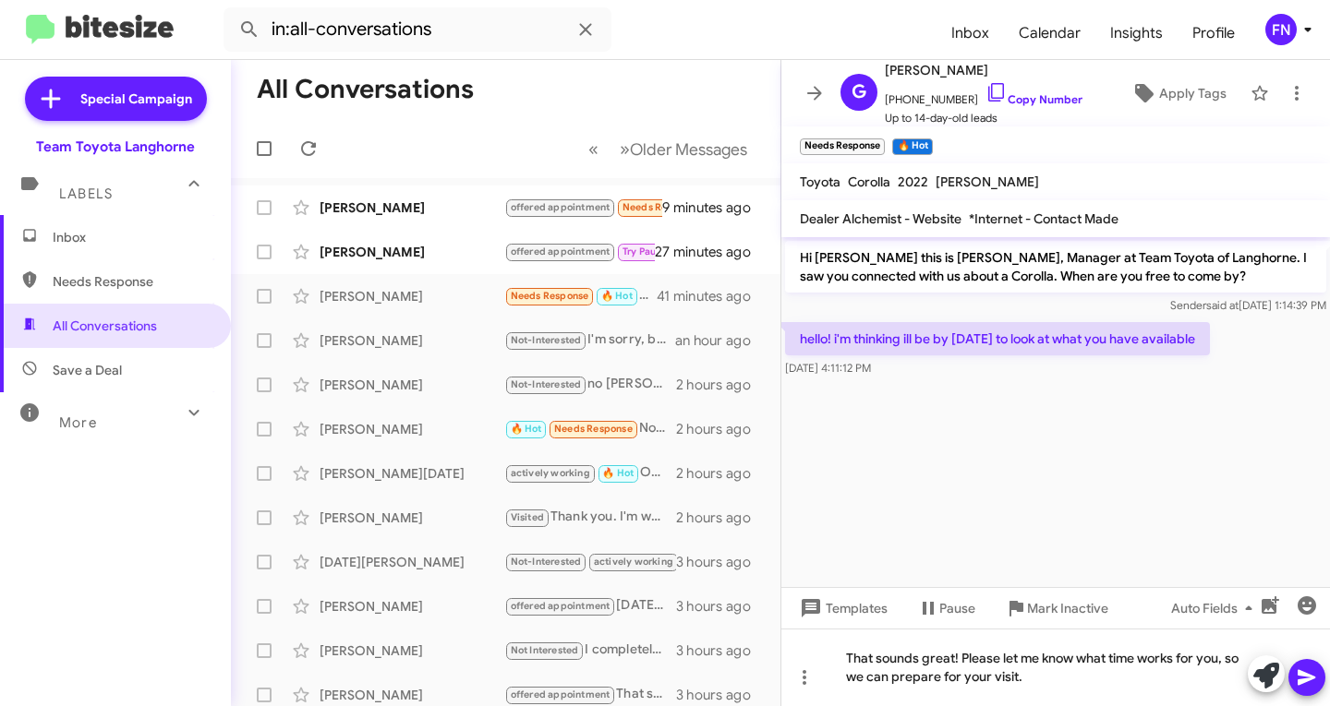
click at [1293, 686] on button at bounding box center [1306, 677] width 37 height 37
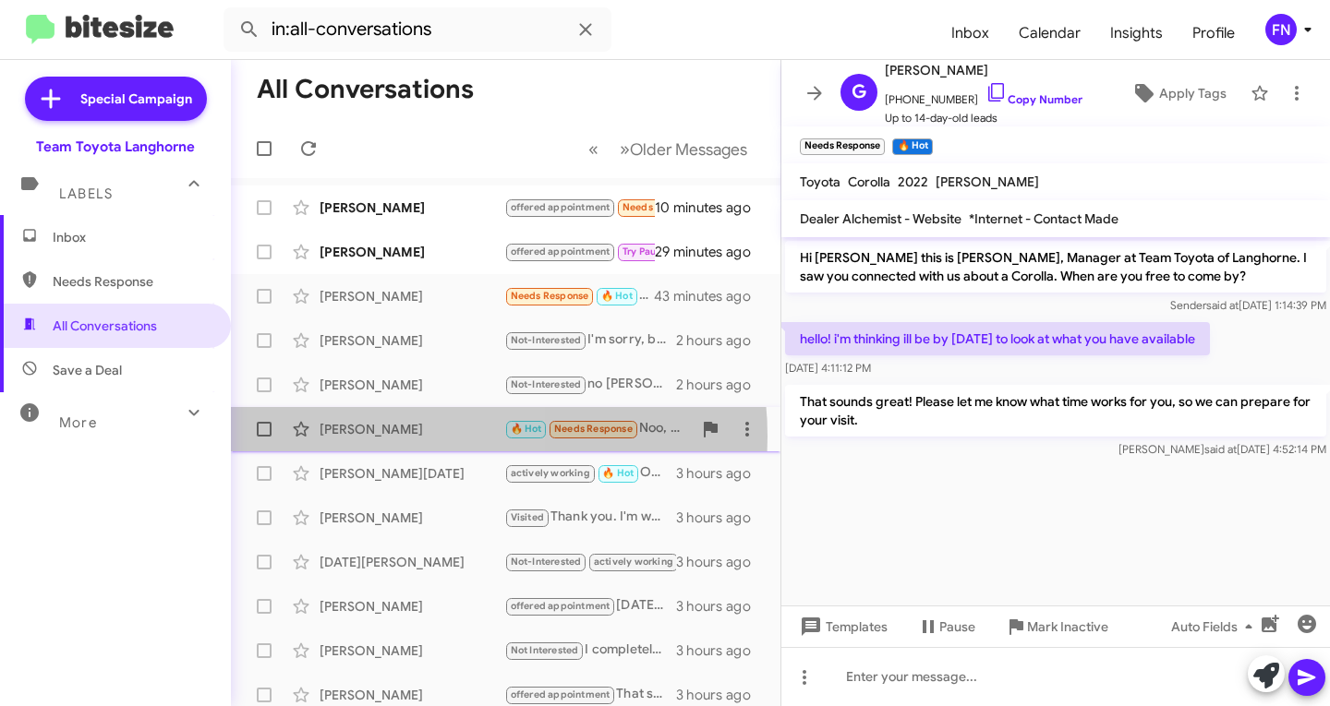
click at [420, 437] on div "Vy Nguyen" at bounding box center [412, 429] width 185 height 18
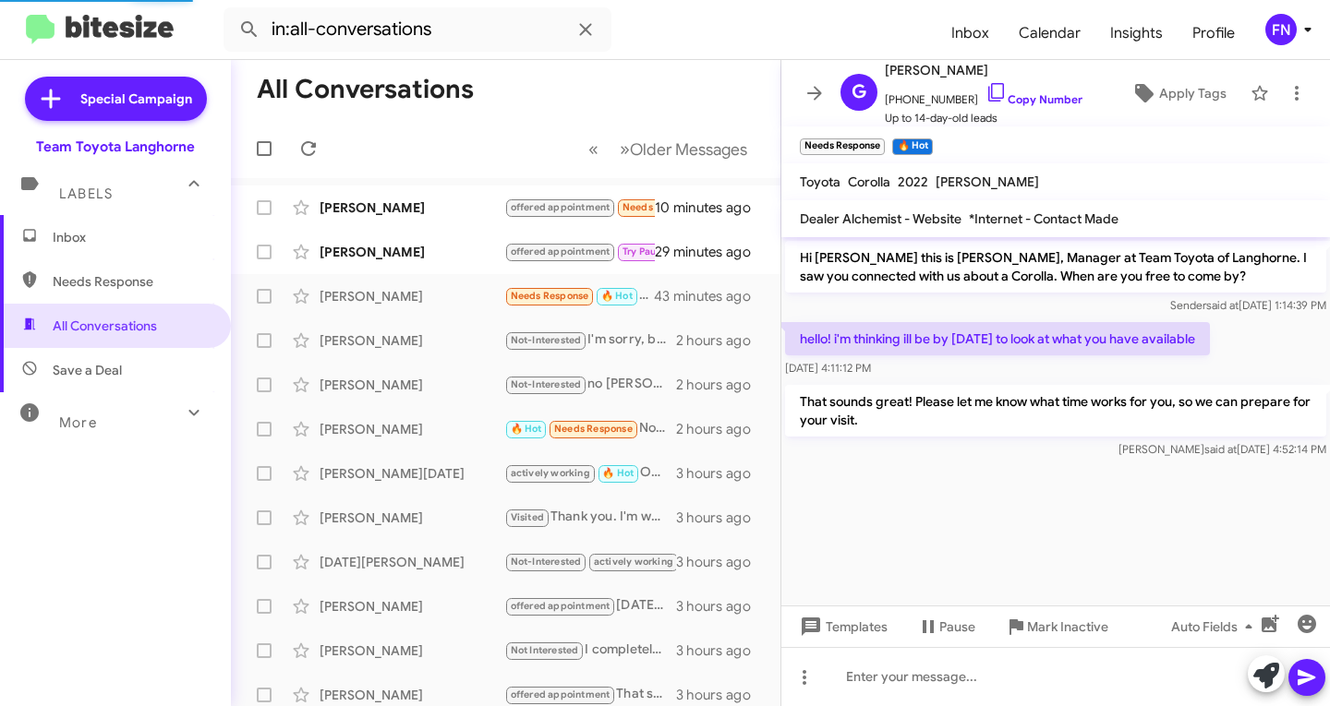
scroll to position [24, 0]
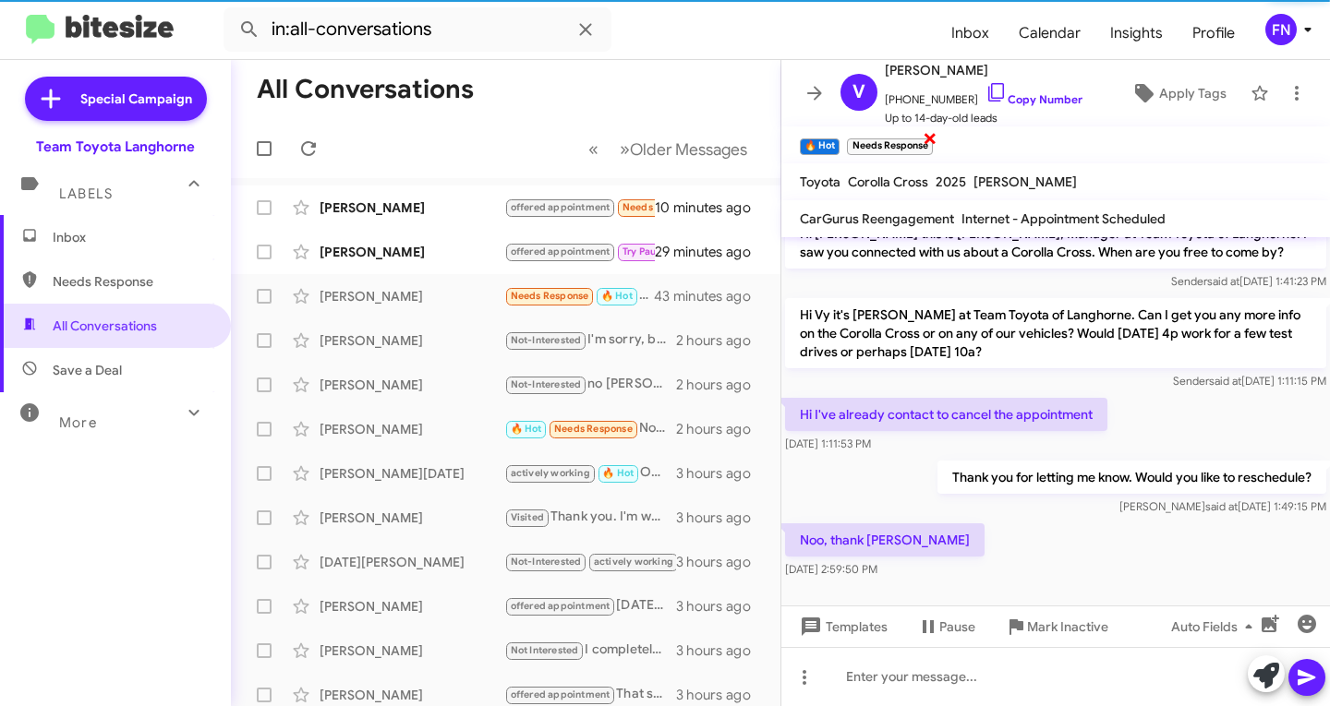
click at [878, 134] on div "Needs Response ×" at bounding box center [889, 144] width 92 height 23
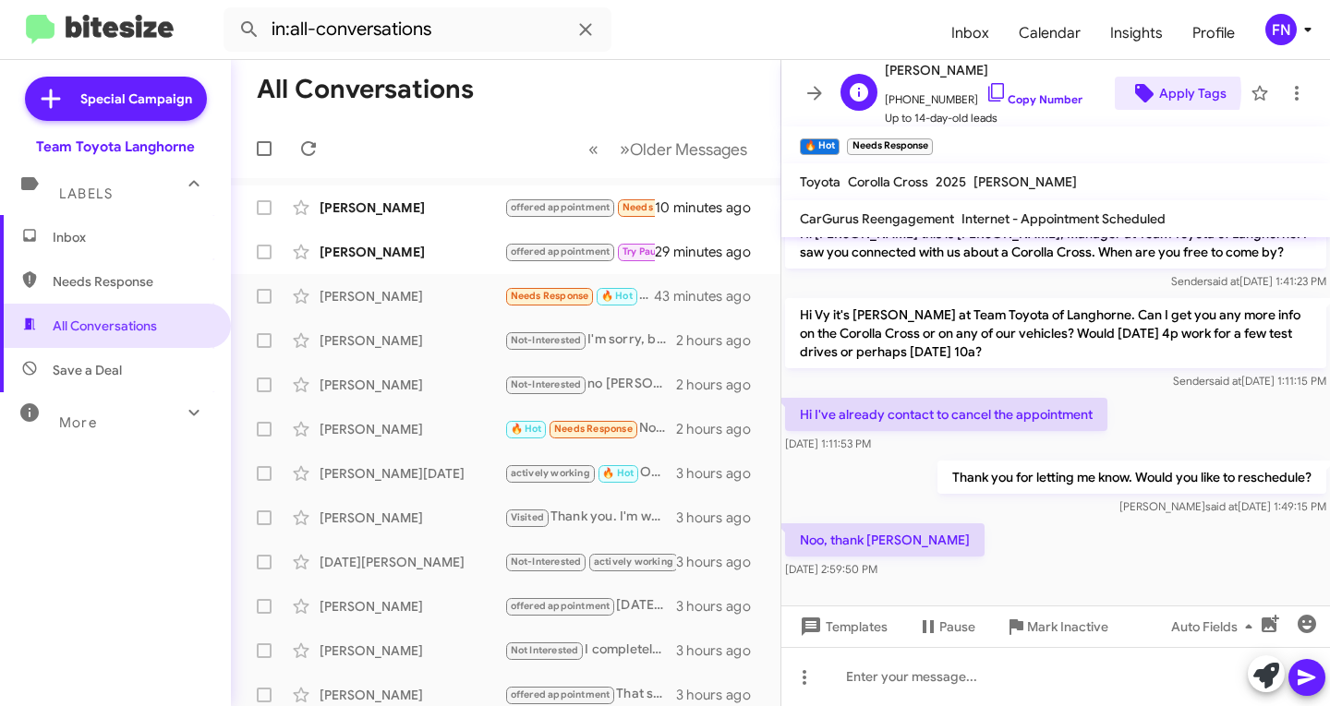
click at [1140, 91] on icon at bounding box center [1144, 93] width 18 height 18
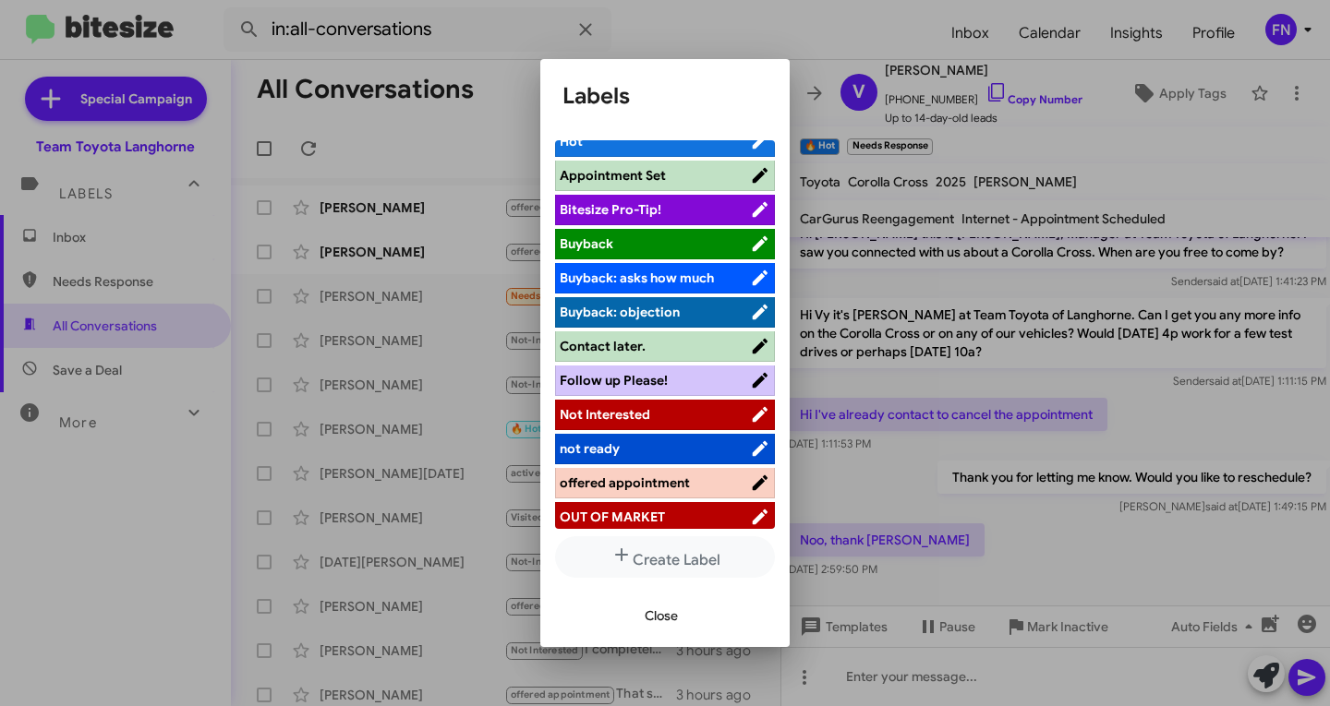
scroll to position [185, 0]
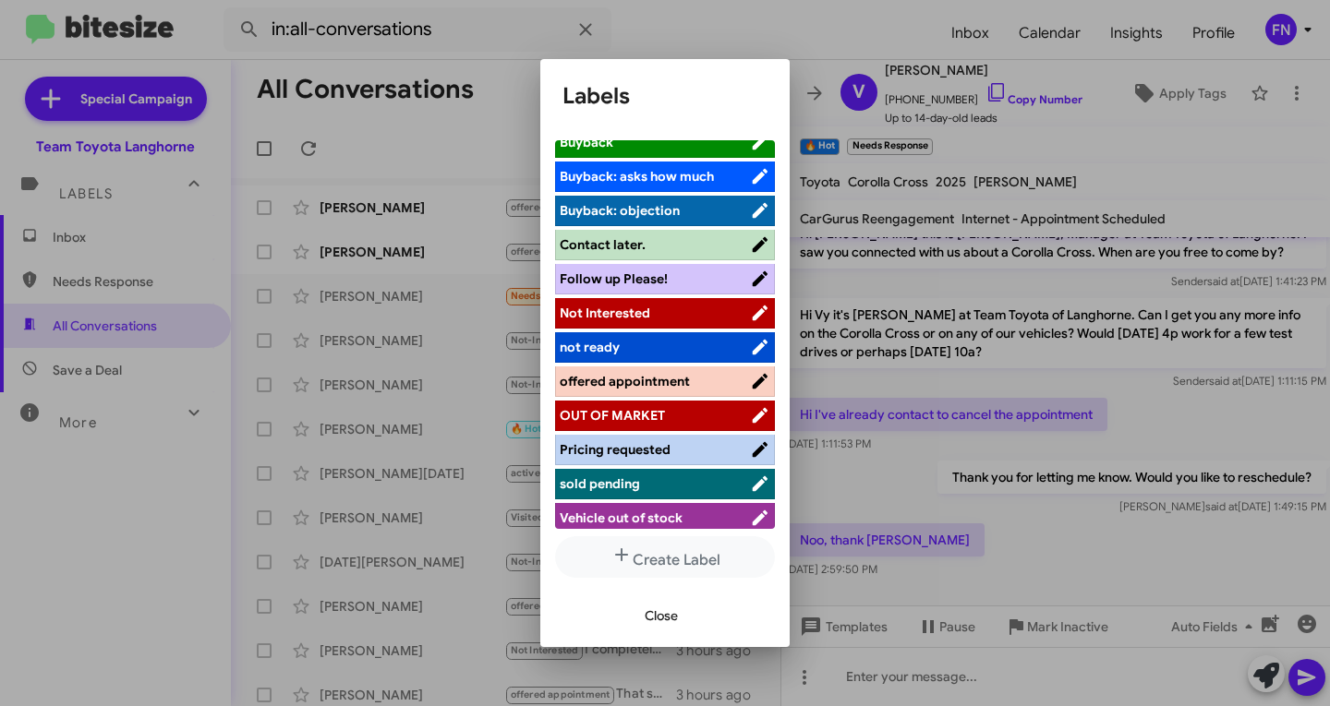
click at [671, 308] on span "Not Interested" at bounding box center [655, 313] width 190 height 18
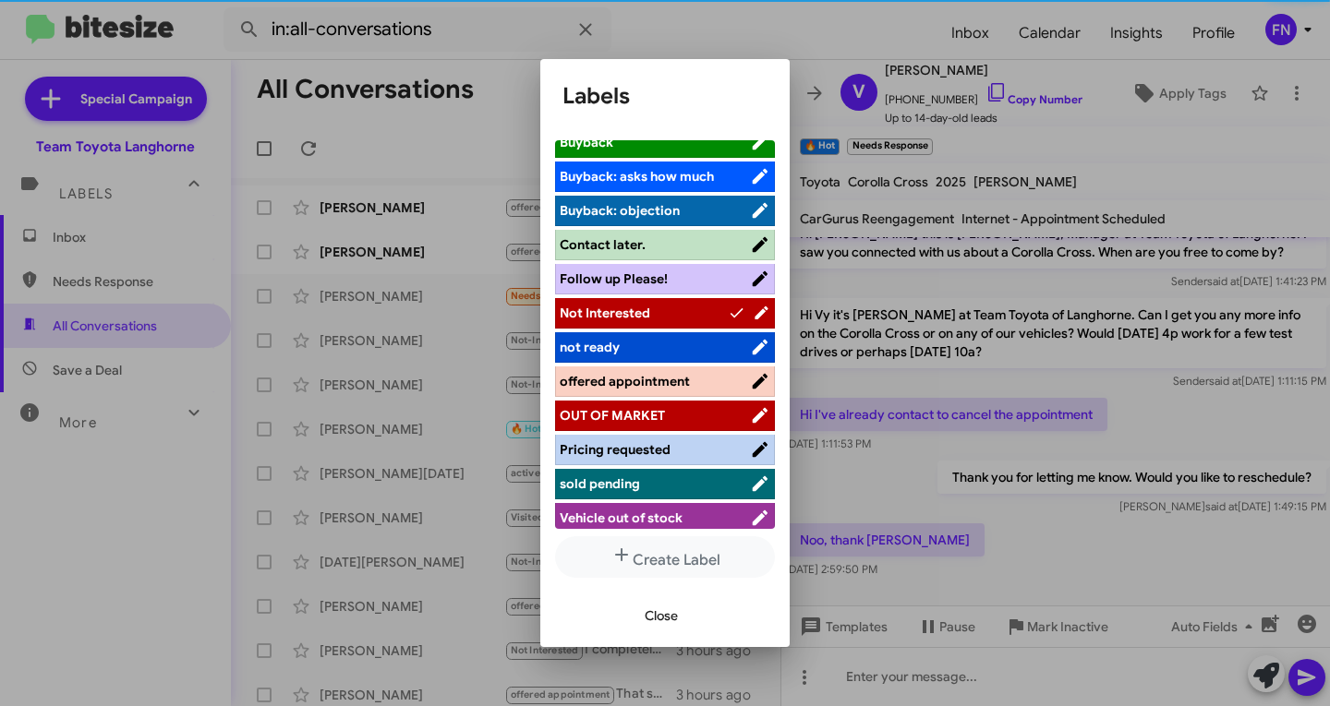
click at [659, 608] on span "Close" at bounding box center [661, 615] width 33 height 33
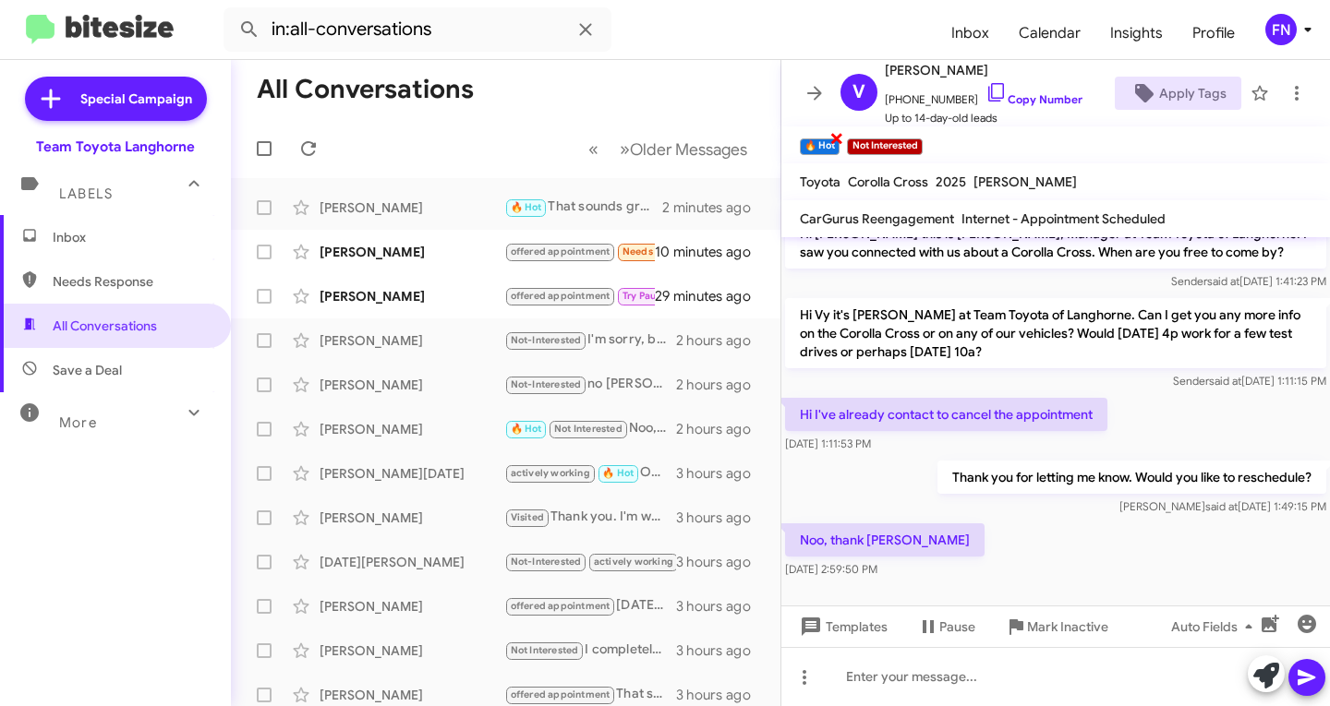
click at [837, 146] on span "×" at bounding box center [836, 138] width 15 height 22
drag, startPoint x: 185, startPoint y: 267, endPoint x: 194, endPoint y: 257, distance: 13.7
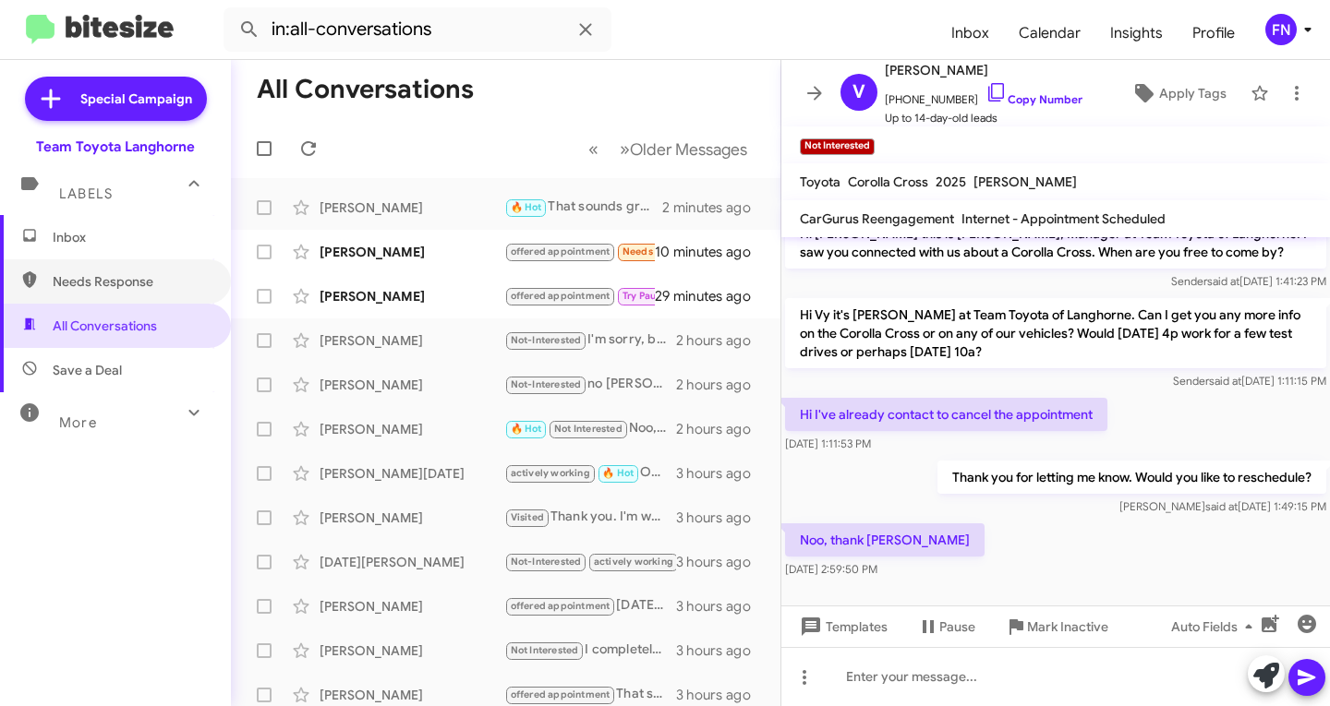
click at [185, 265] on span "Needs Response" at bounding box center [115, 281] width 231 height 44
type input "in:needs-response"
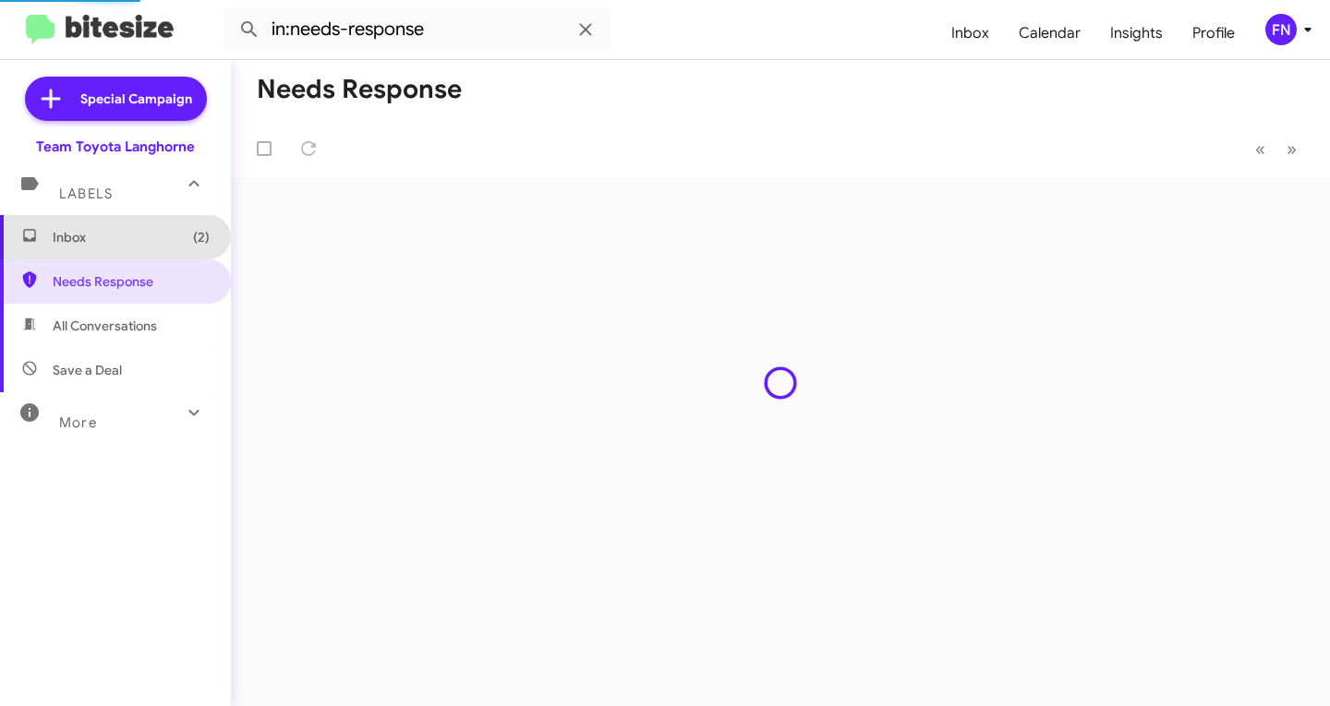
click at [199, 244] on span "Inbox (2)" at bounding box center [115, 237] width 231 height 44
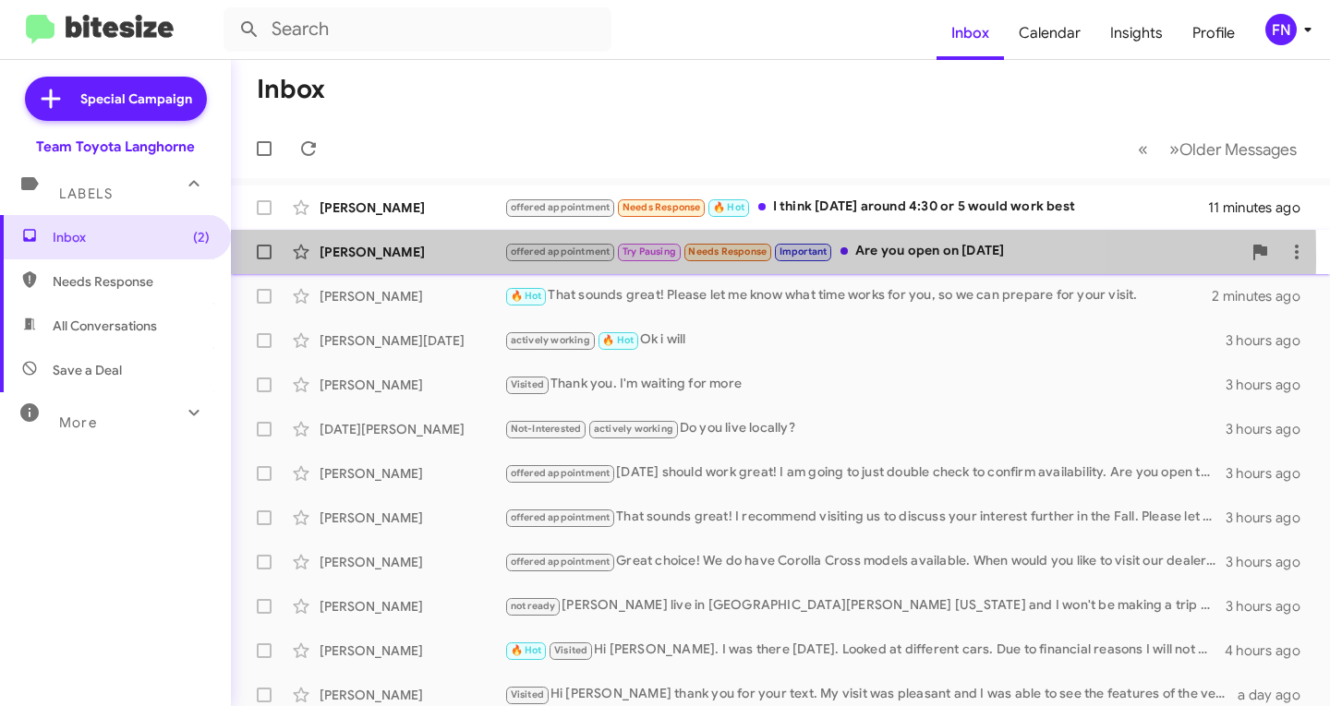
click at [392, 257] on div "Alex Adelman" at bounding box center [412, 252] width 185 height 18
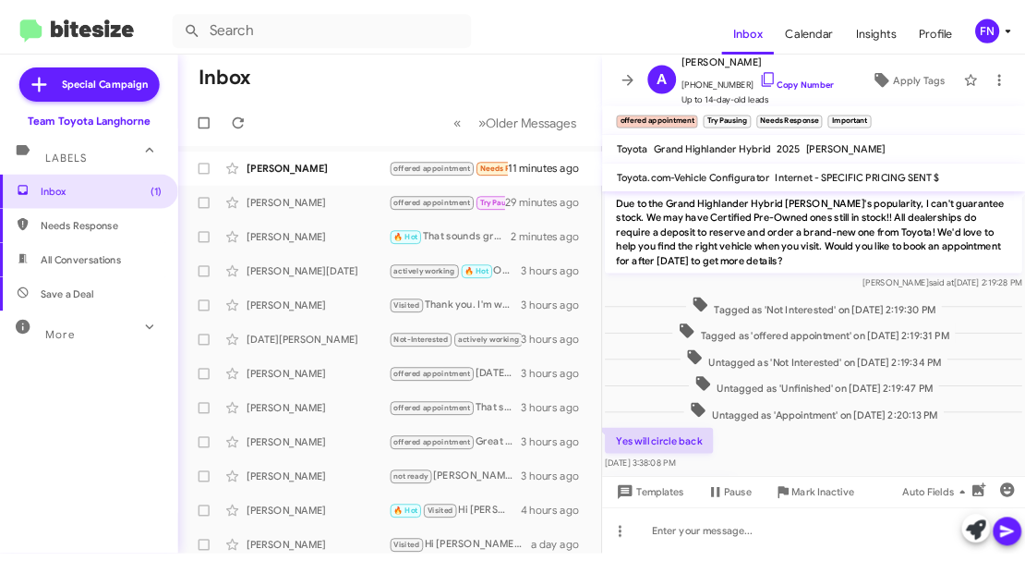
scroll to position [341, 0]
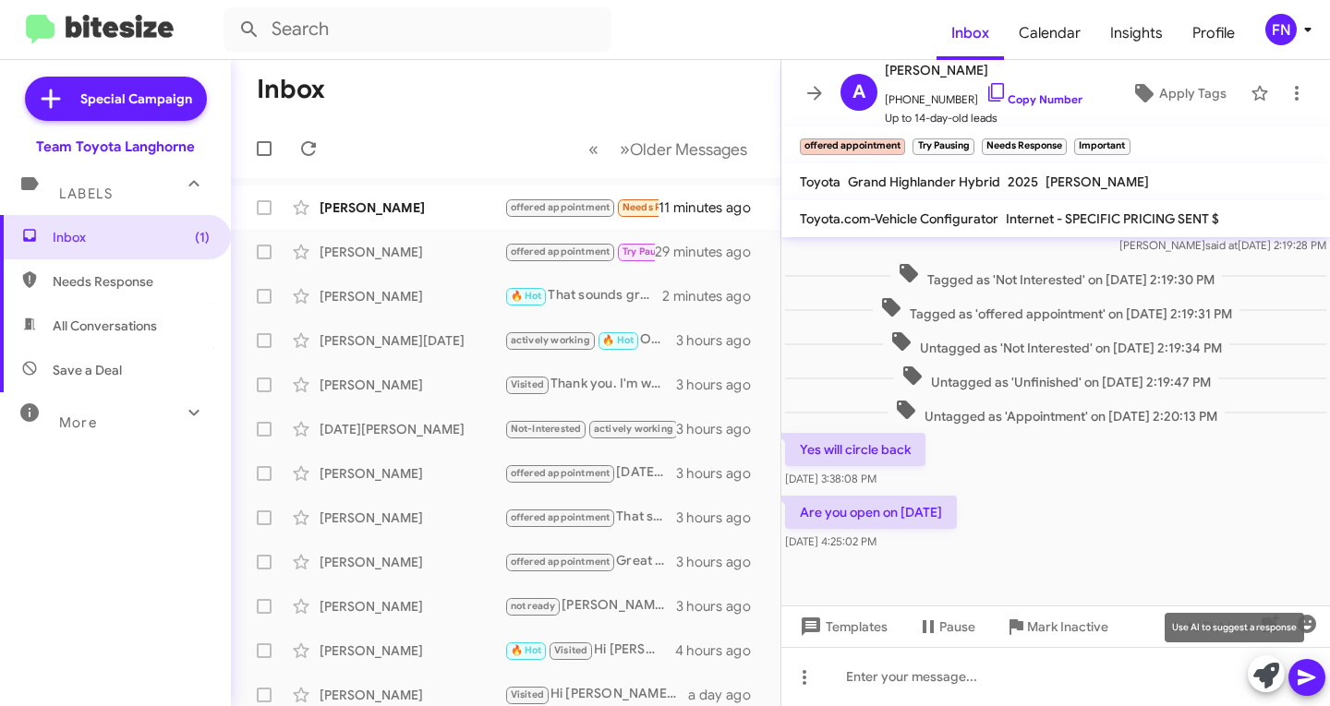
click at [1258, 667] on icon at bounding box center [1266, 676] width 26 height 26
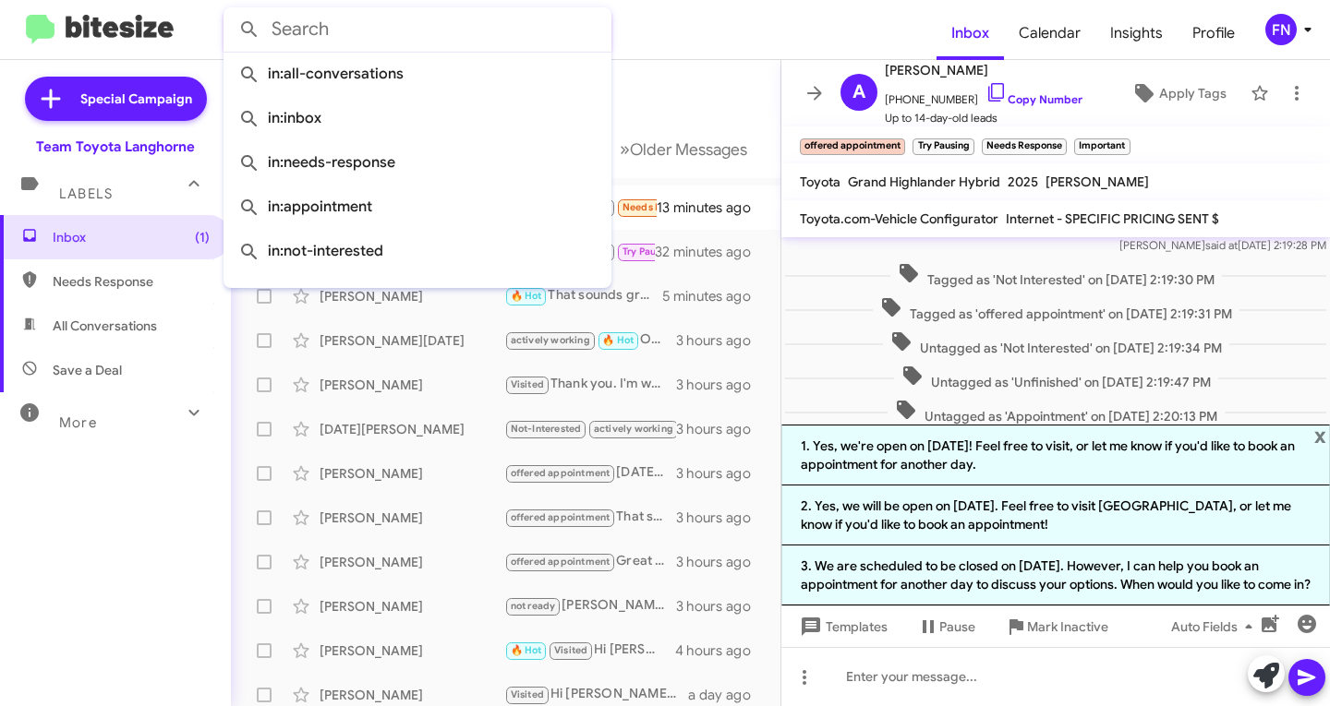
click at [465, 18] on input "text" at bounding box center [417, 29] width 388 height 44
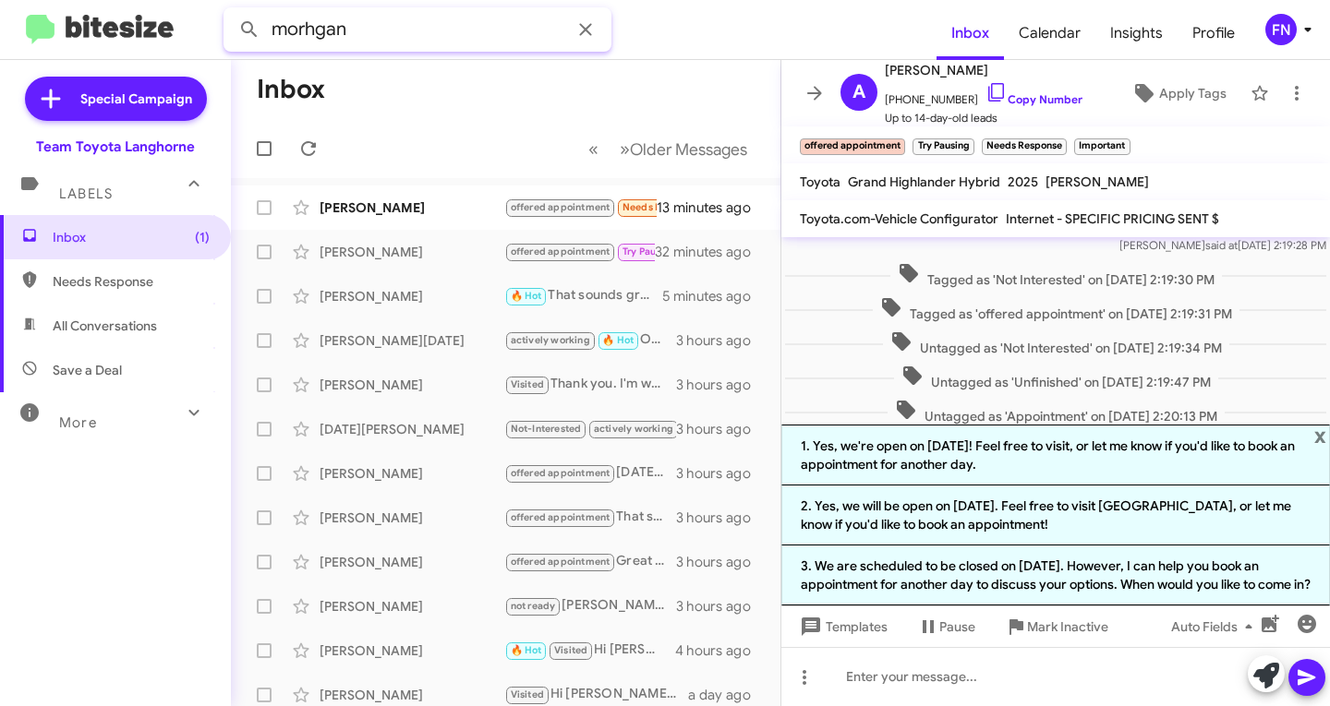
click at [231, 11] on button at bounding box center [249, 29] width 37 height 37
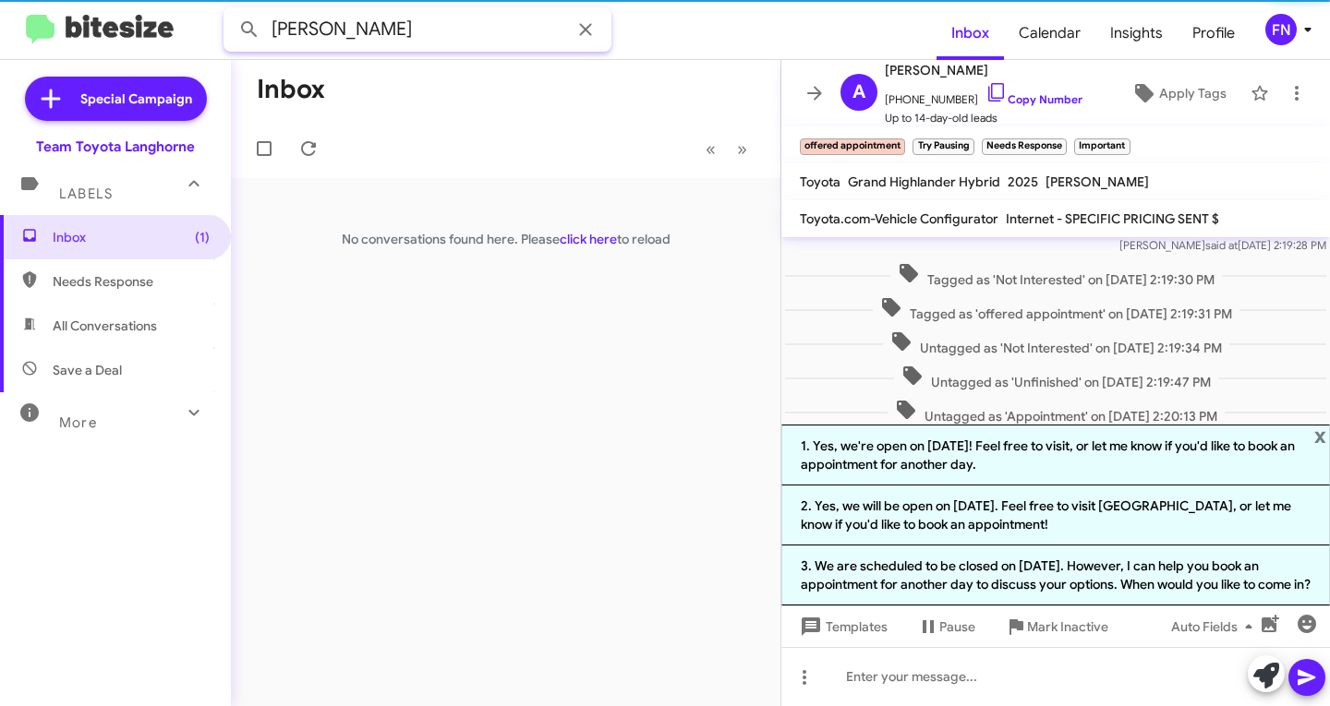
click at [231, 11] on button at bounding box center [249, 29] width 37 height 37
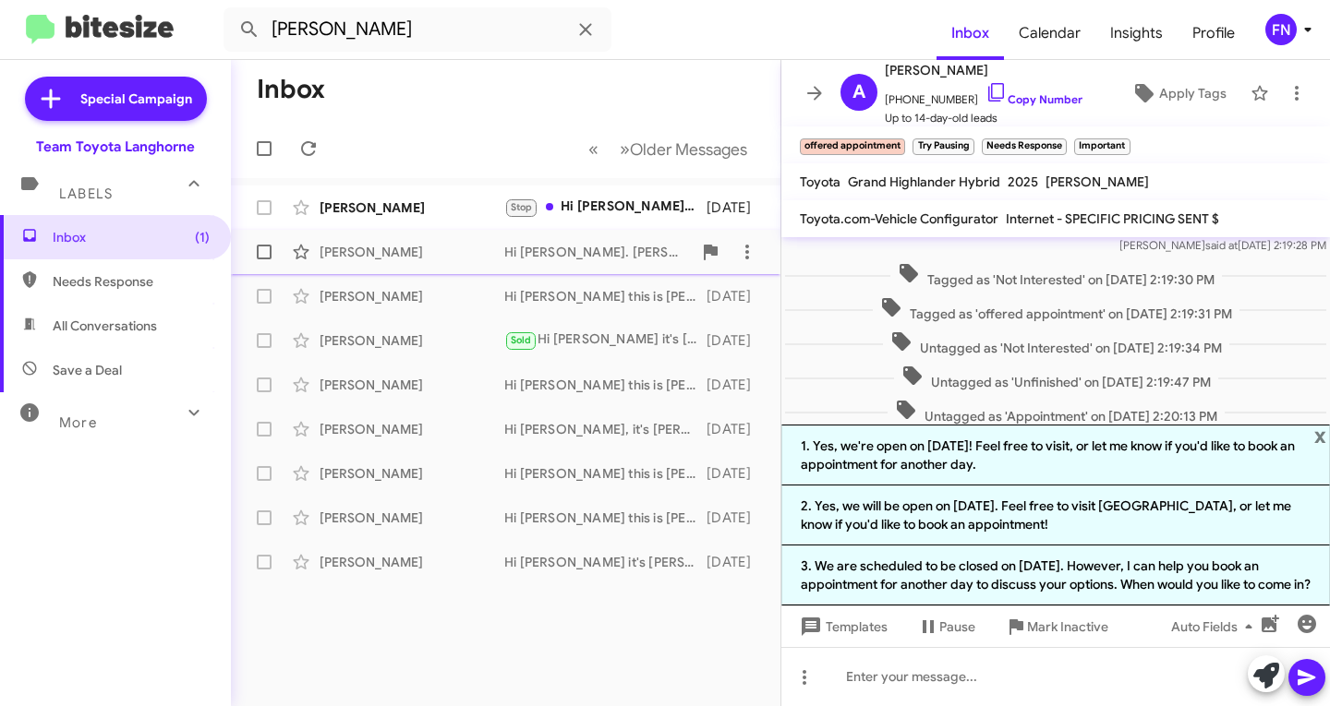
click at [474, 238] on div "Gregory Morgan Hi Gregory. Chris Erxleben here from Team Toyota of Langhorne ag…" at bounding box center [506, 252] width 520 height 37
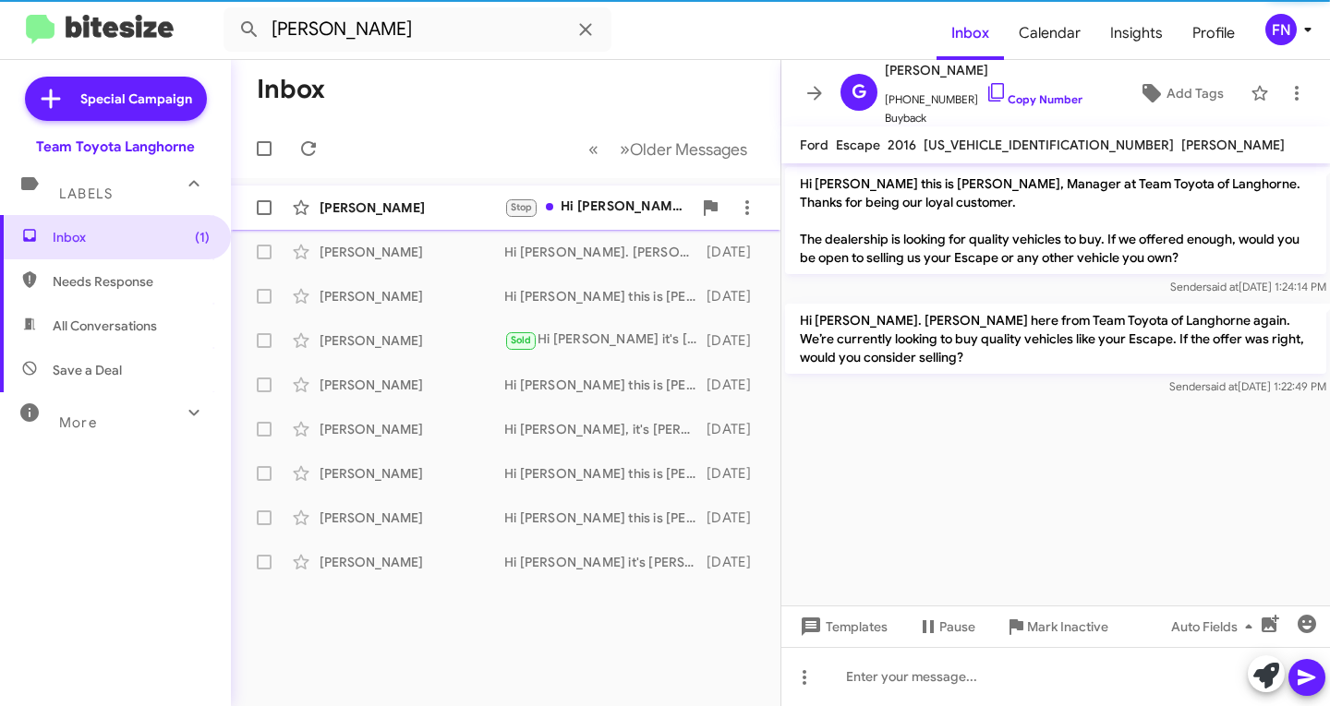
click at [412, 214] on div "Zachery Morganti" at bounding box center [412, 208] width 185 height 18
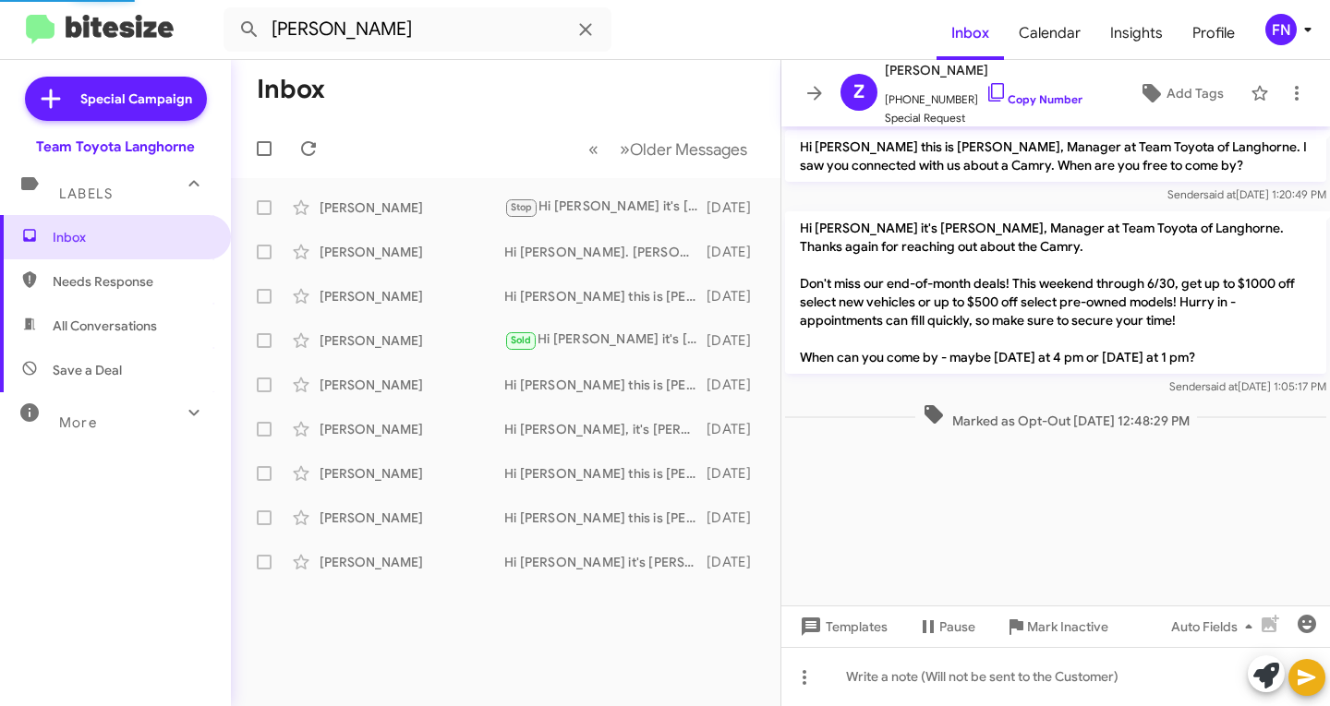
click at [112, 141] on div "Team Toyota Langhorne" at bounding box center [115, 147] width 159 height 18
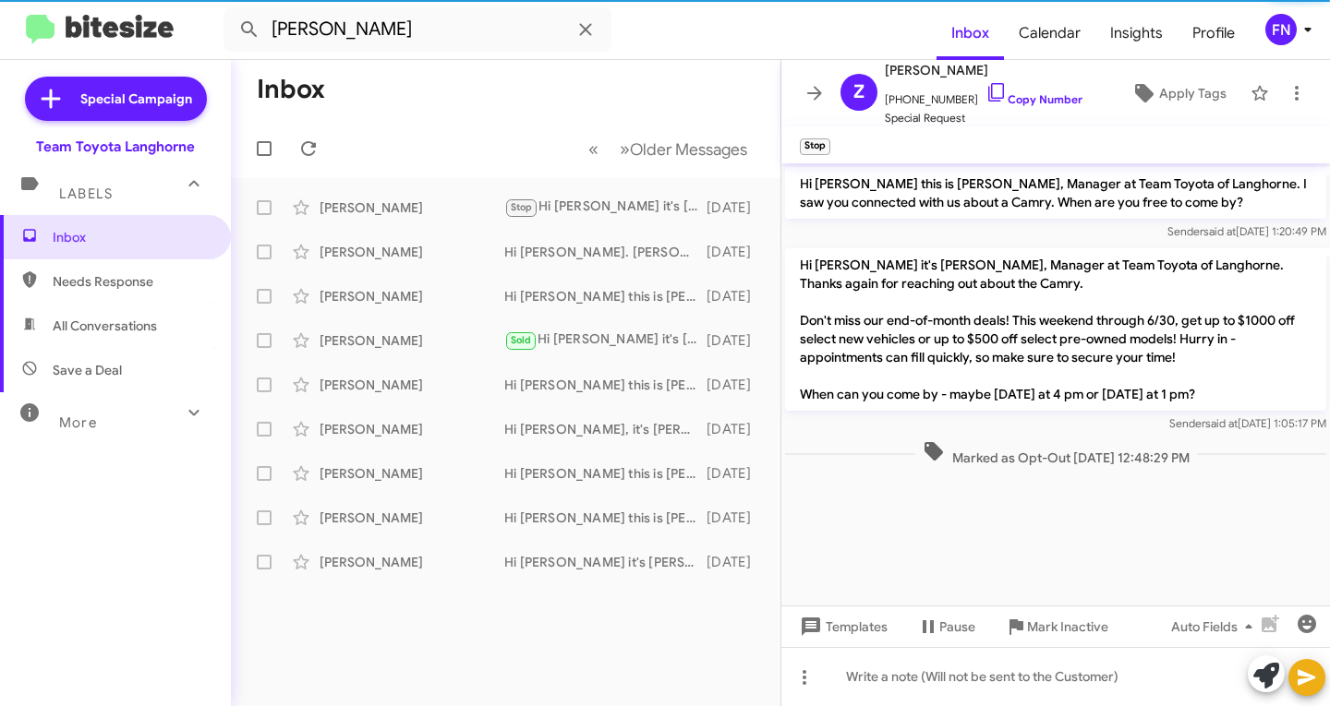
click at [84, 187] on span "Labels" at bounding box center [86, 194] width 54 height 17
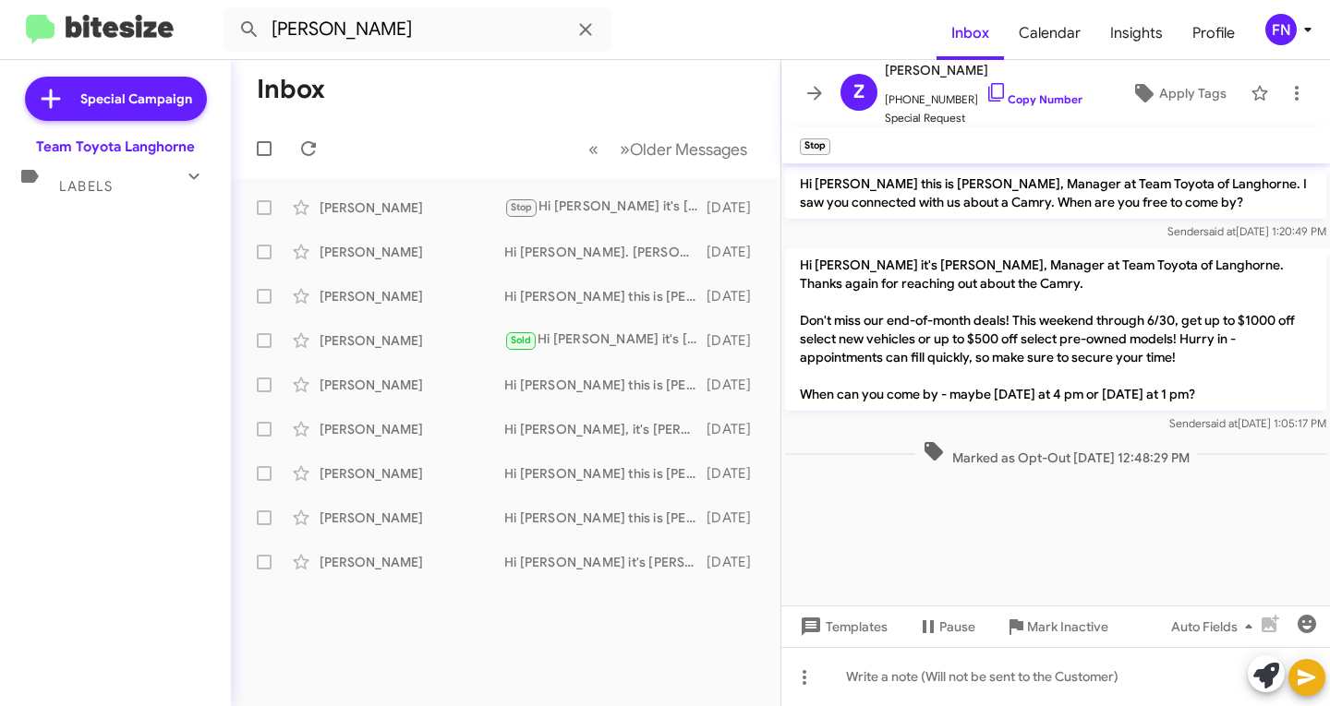
click at [115, 196] on mat-expansion-panel-header "Labels" at bounding box center [115, 178] width 231 height 44
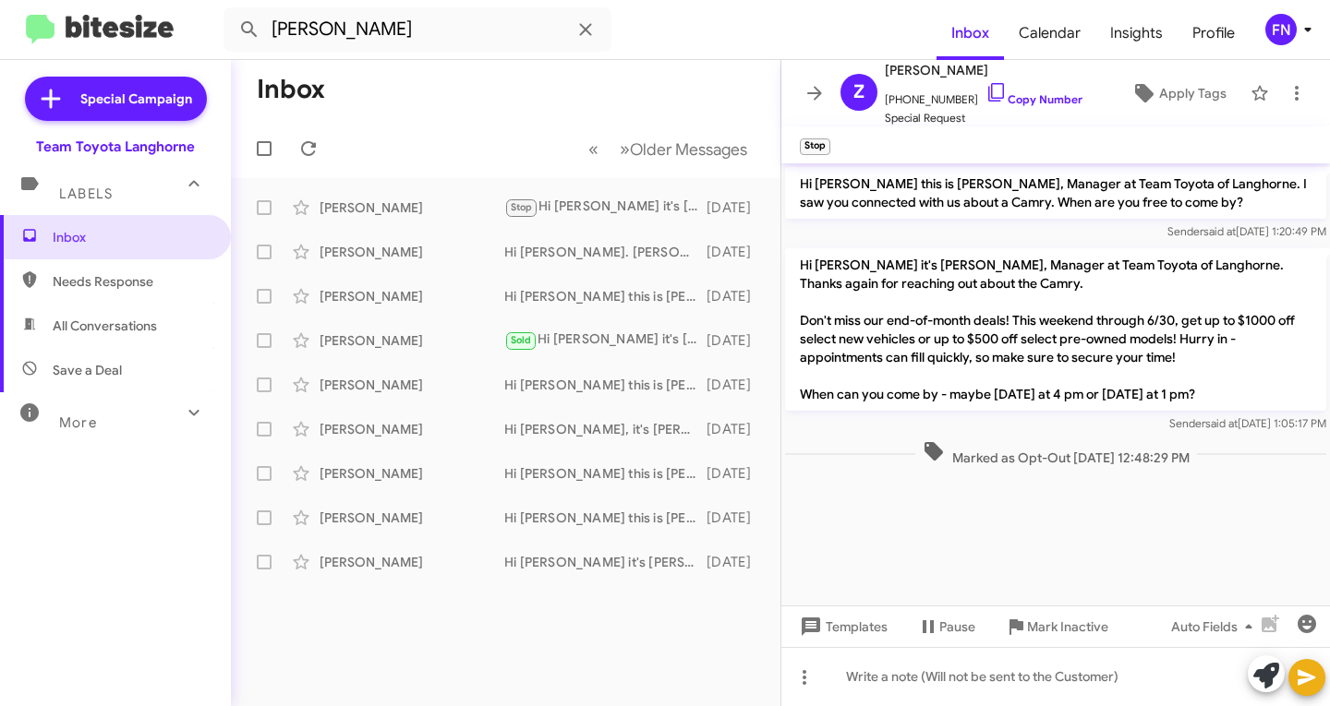
click at [88, 334] on span "All Conversations" at bounding box center [105, 326] width 104 height 18
type input "in:all-conversations"
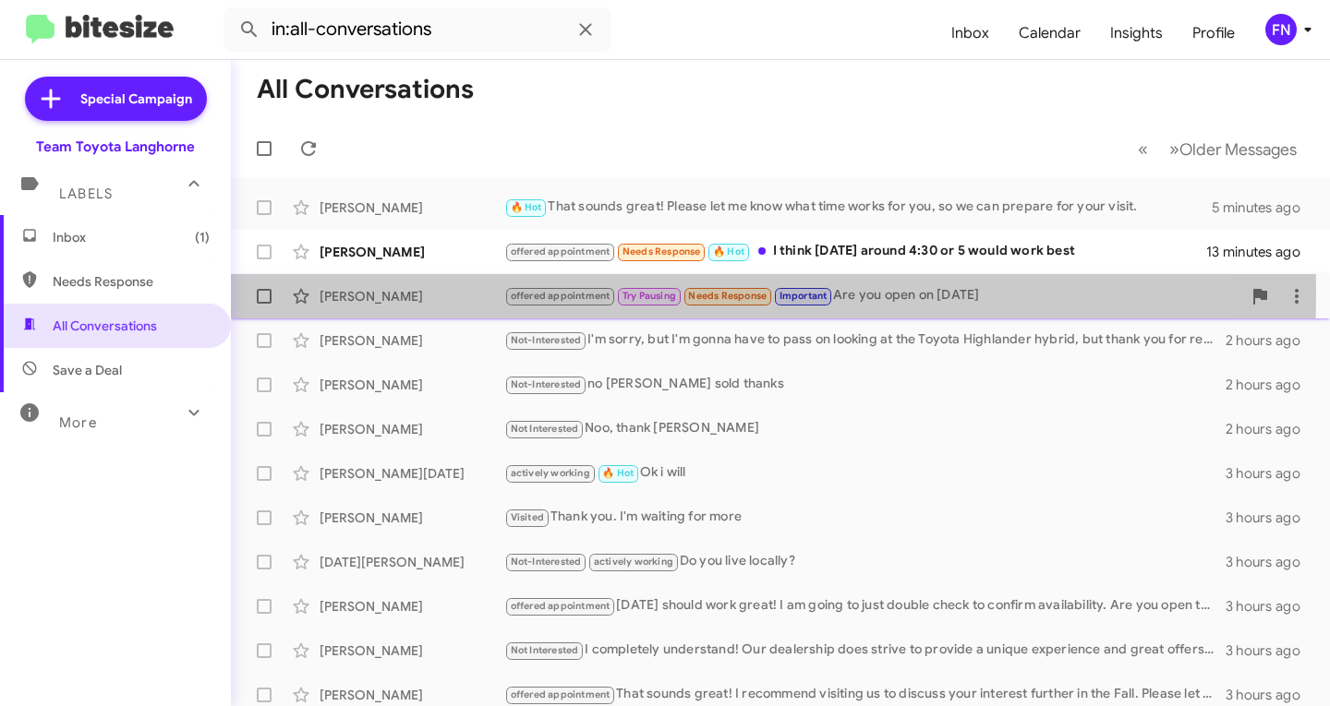
click at [334, 291] on div "Alex Adelman" at bounding box center [412, 296] width 185 height 18
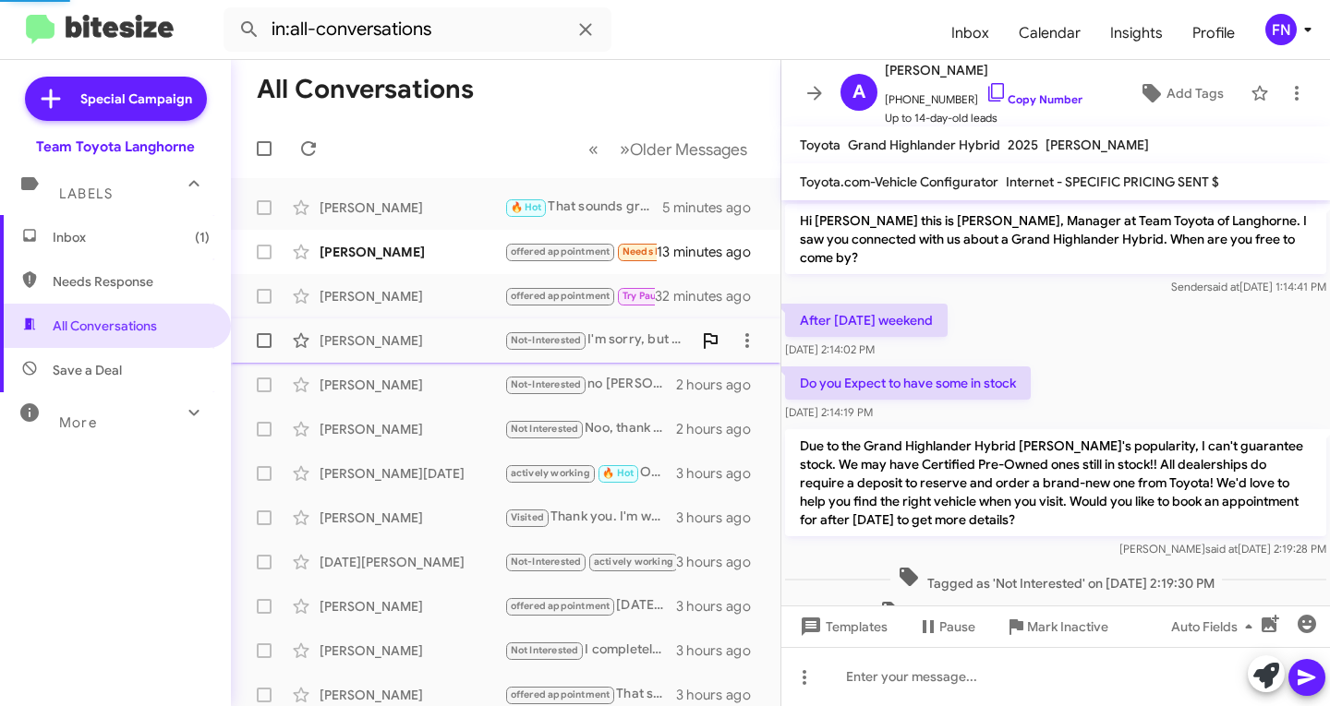
scroll to position [304, 0]
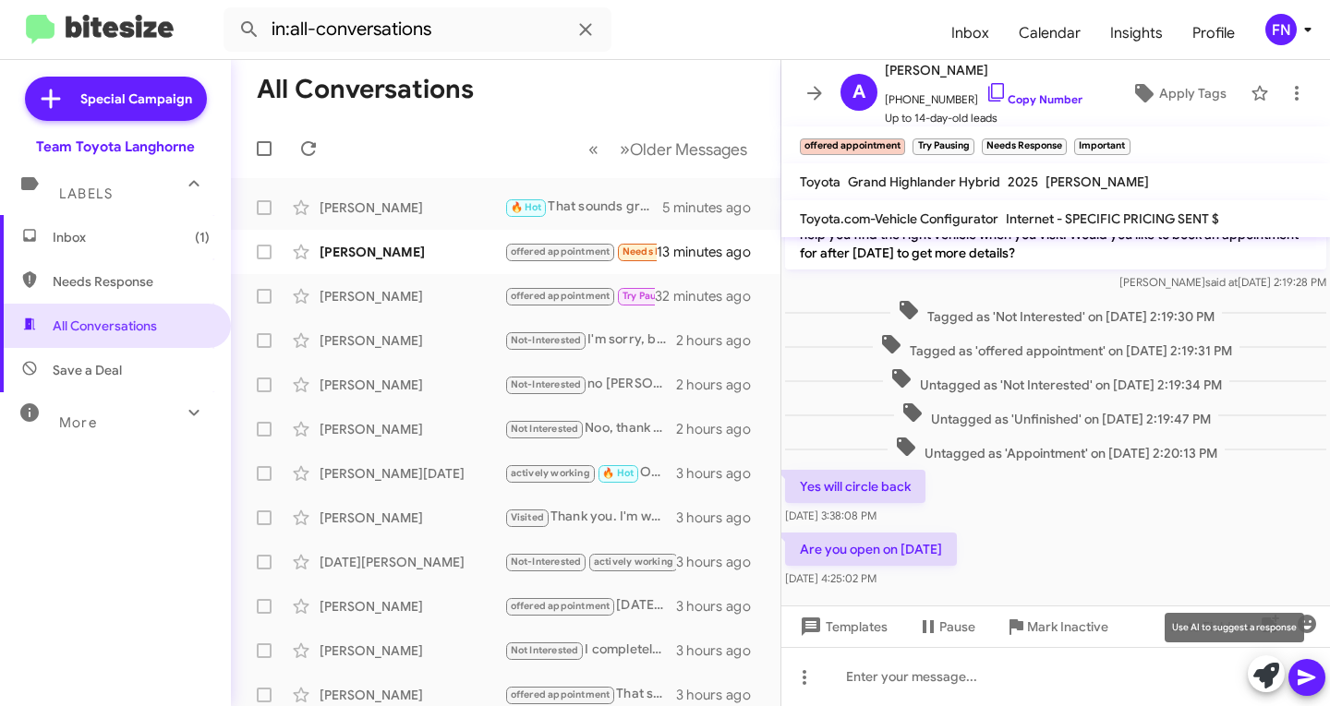
click at [1267, 670] on icon at bounding box center [1266, 676] width 26 height 26
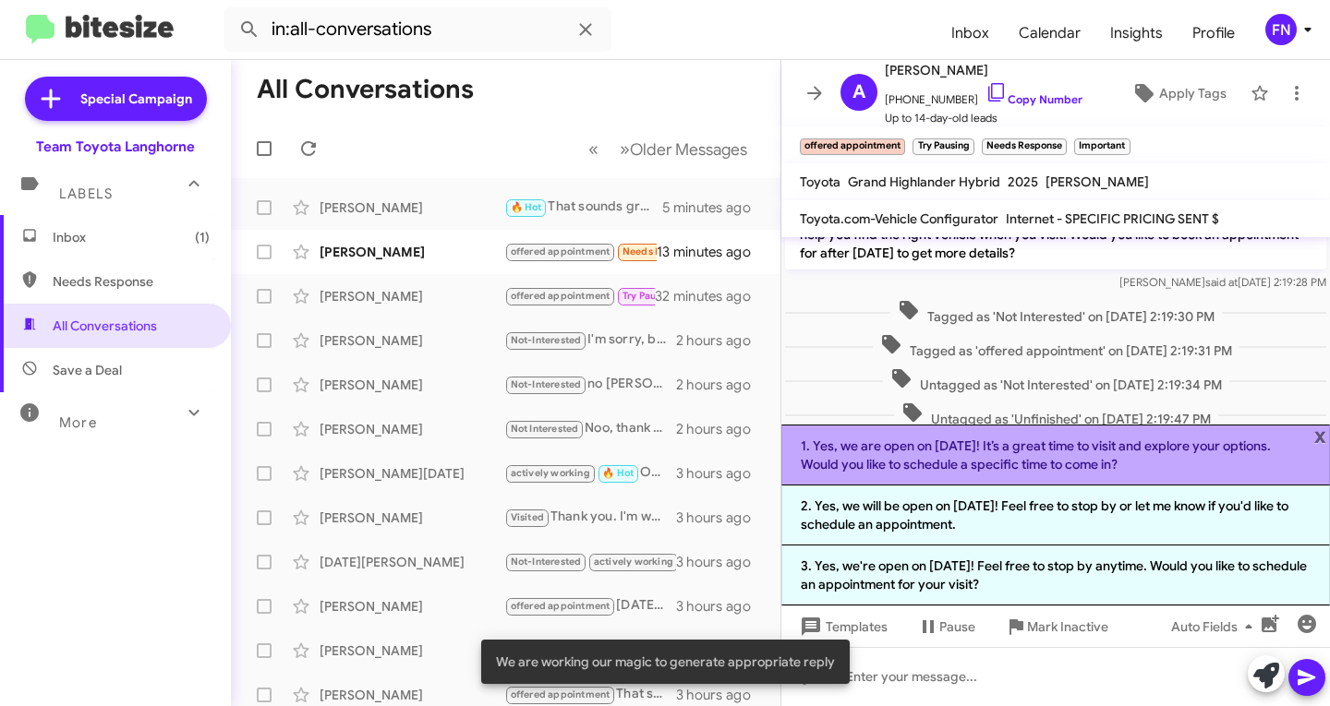
click at [904, 447] on li "1. Yes, we are open on Labor Day! It’s a great time to visit and explore your o…" at bounding box center [1055, 455] width 549 height 61
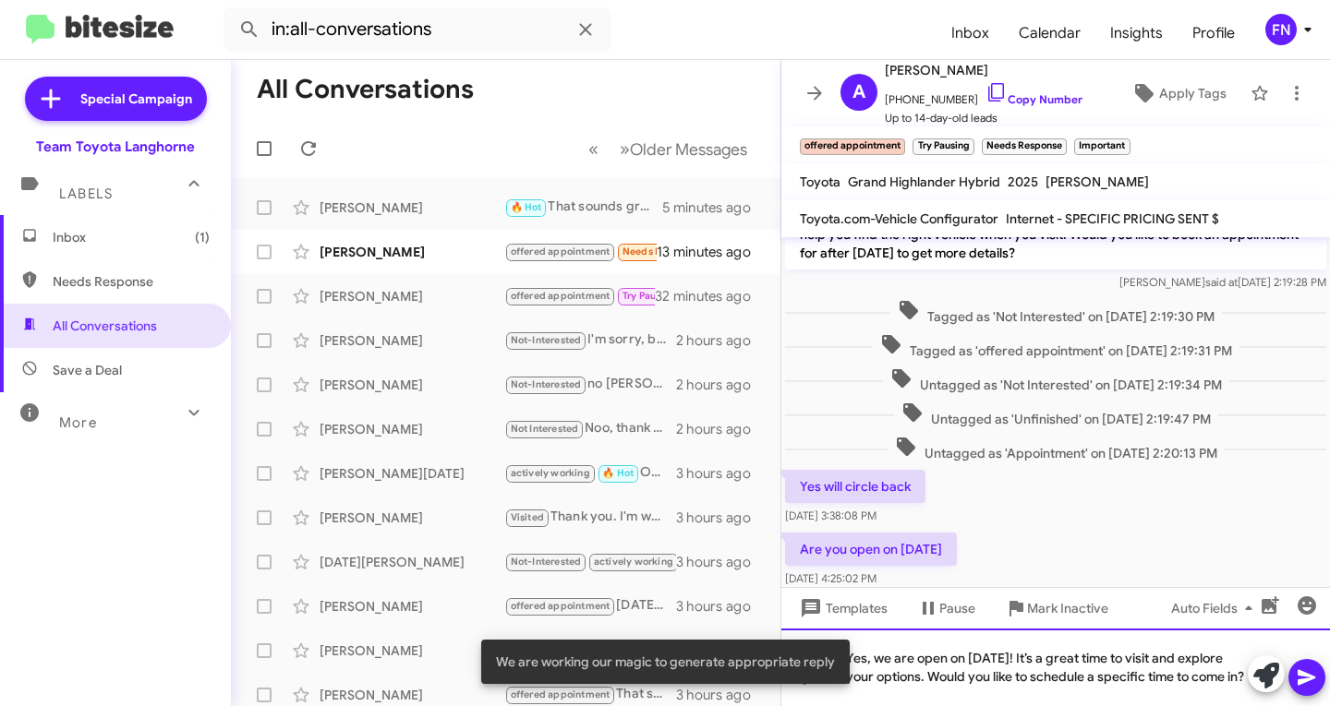
click at [1029, 643] on div "Yes, we are open on Labor Day! It’s a great time to visit and explore your opti…" at bounding box center [1055, 668] width 549 height 78
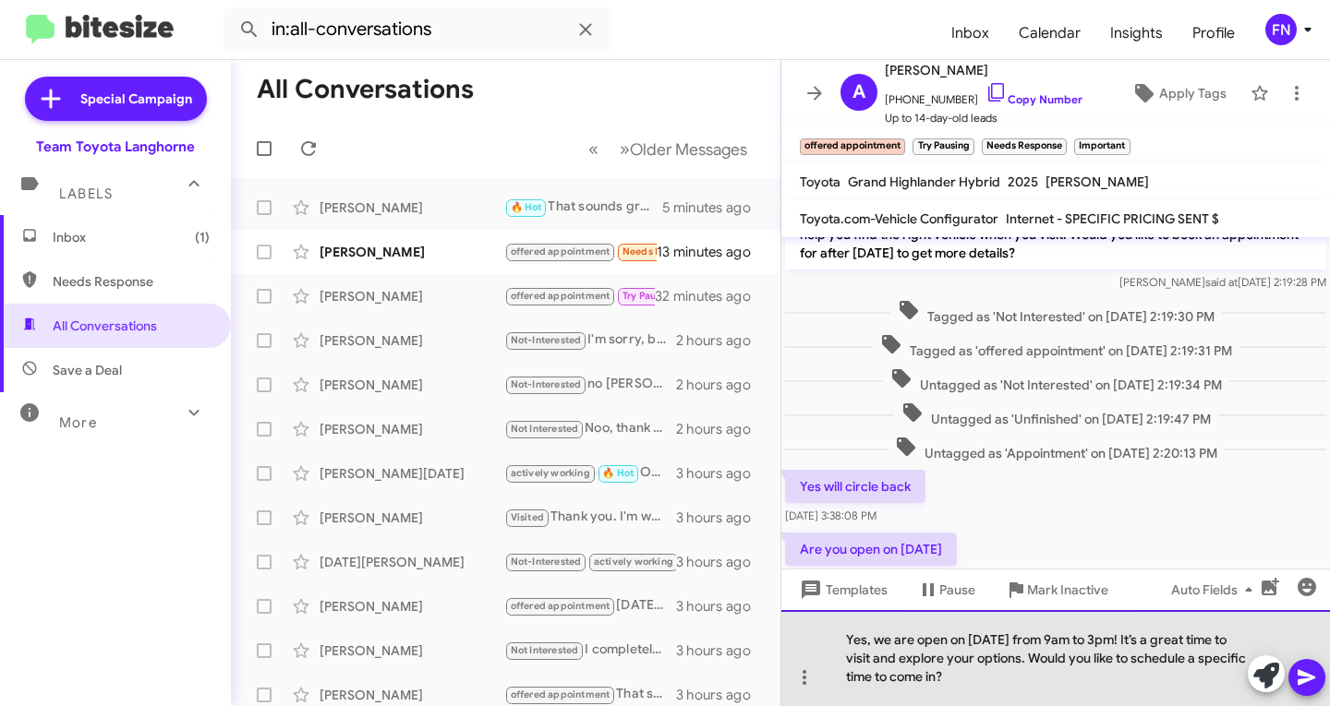
click at [1001, 674] on div "Yes, we are open on Labor Day from 9am to 3pm! It’s a great time to visit and e…" at bounding box center [1055, 658] width 549 height 96
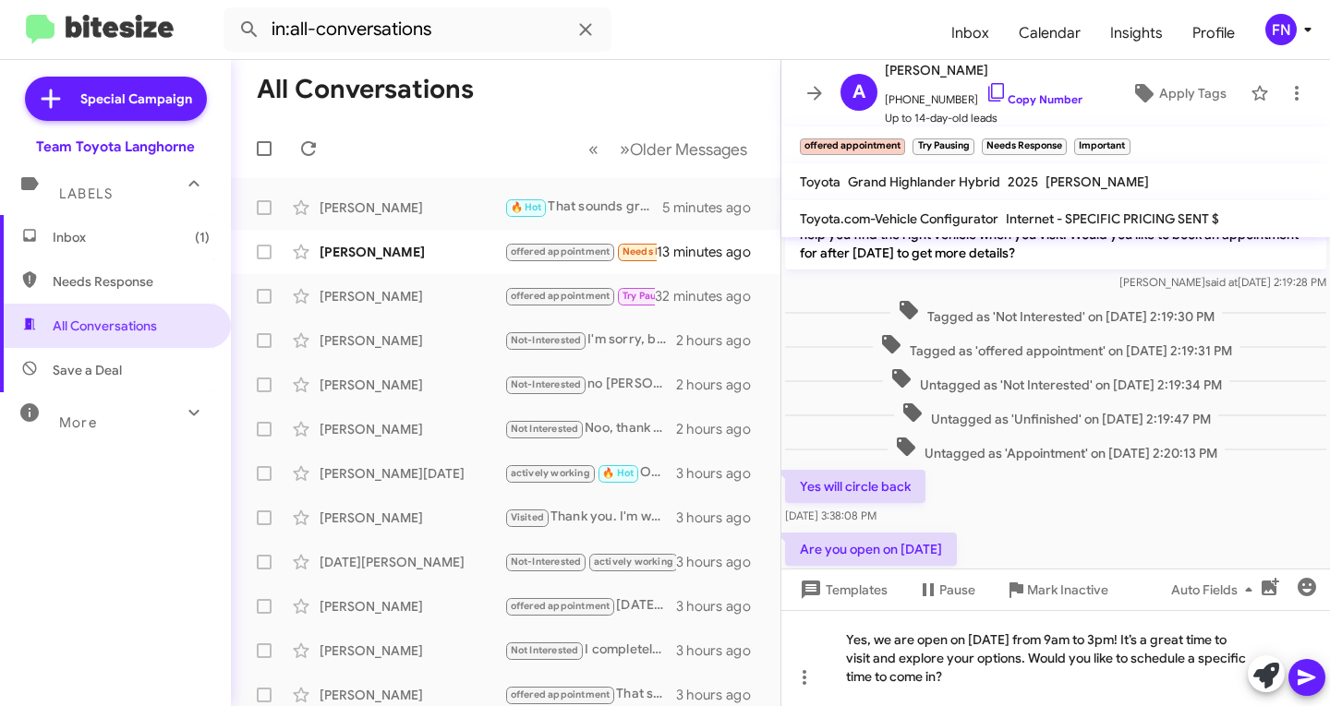
click at [1304, 678] on icon at bounding box center [1307, 678] width 22 height 22
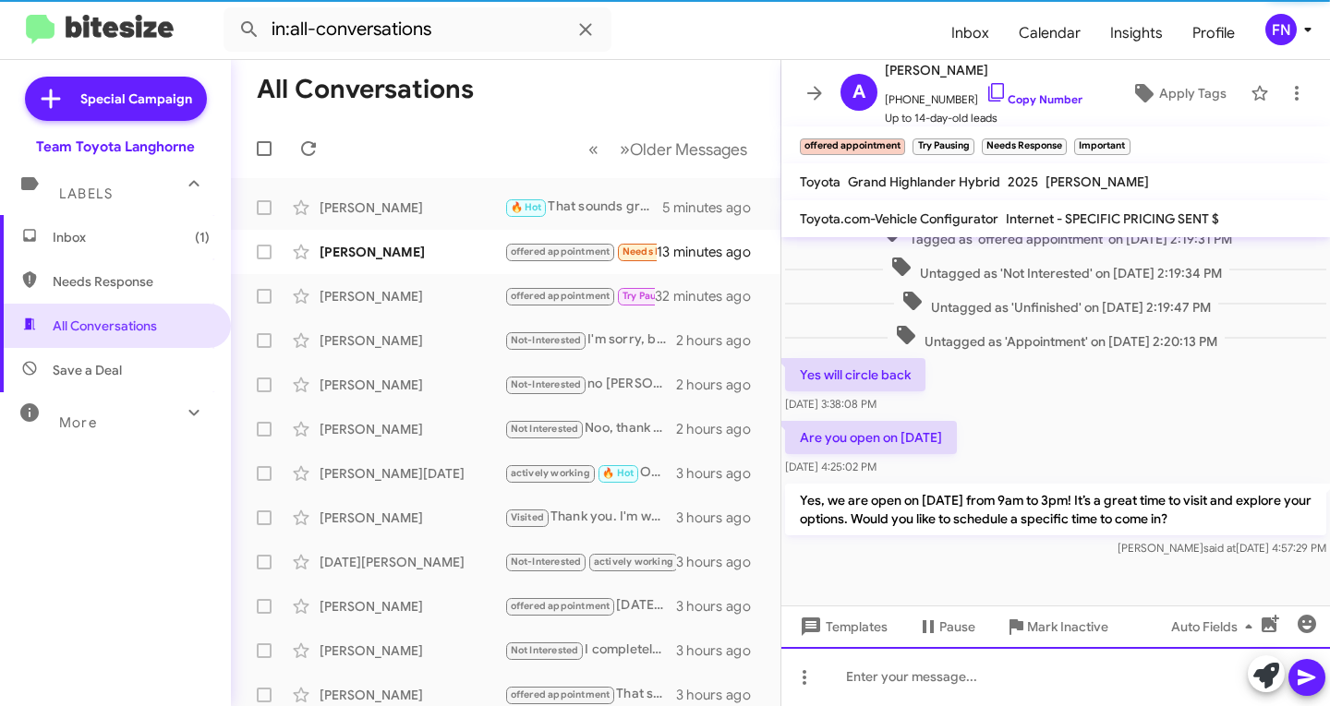
scroll to position [427, 0]
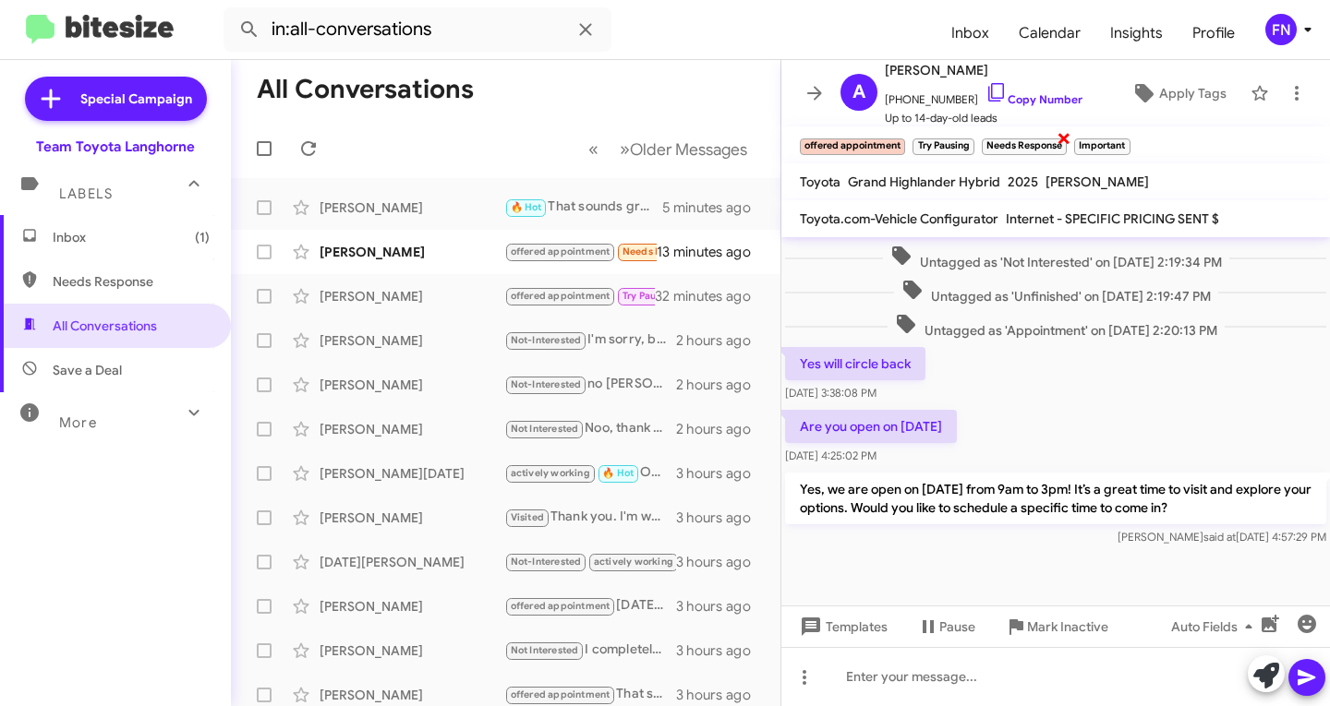
click at [1067, 139] on span "×" at bounding box center [1063, 138] width 15 height 22
click at [1030, 140] on span "×" at bounding box center [1034, 138] width 15 height 22
click at [973, 136] on span "×" at bounding box center [971, 138] width 15 height 22
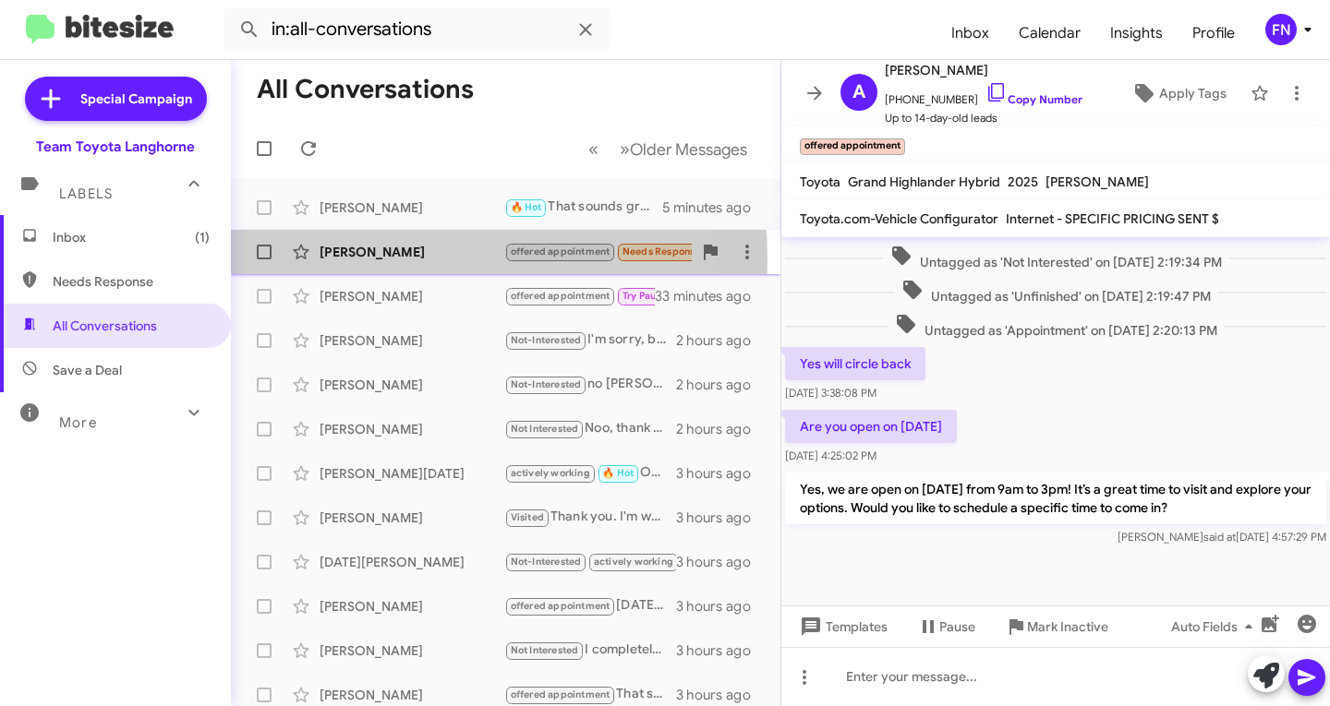
click at [390, 259] on div "Nathan Fingerhood" at bounding box center [412, 252] width 185 height 18
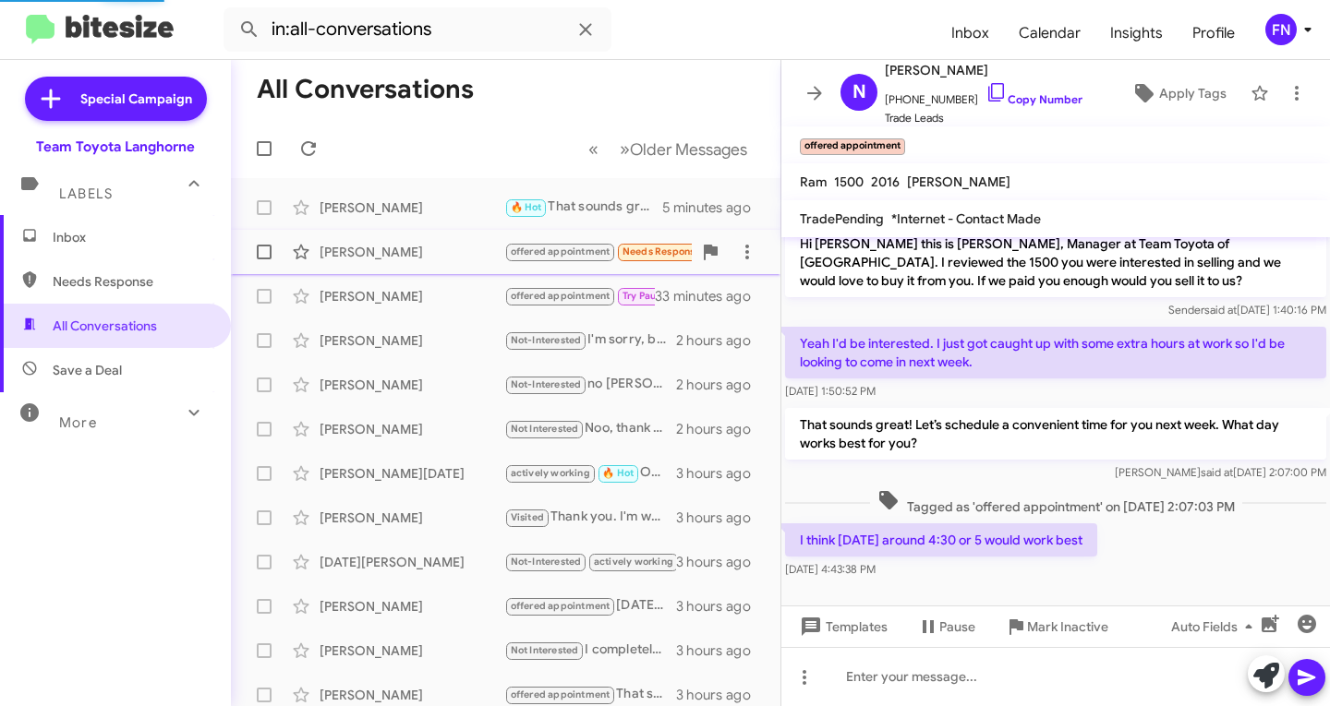
scroll to position [14, 0]
click at [999, 133] on span "×" at bounding box center [995, 138] width 15 height 22
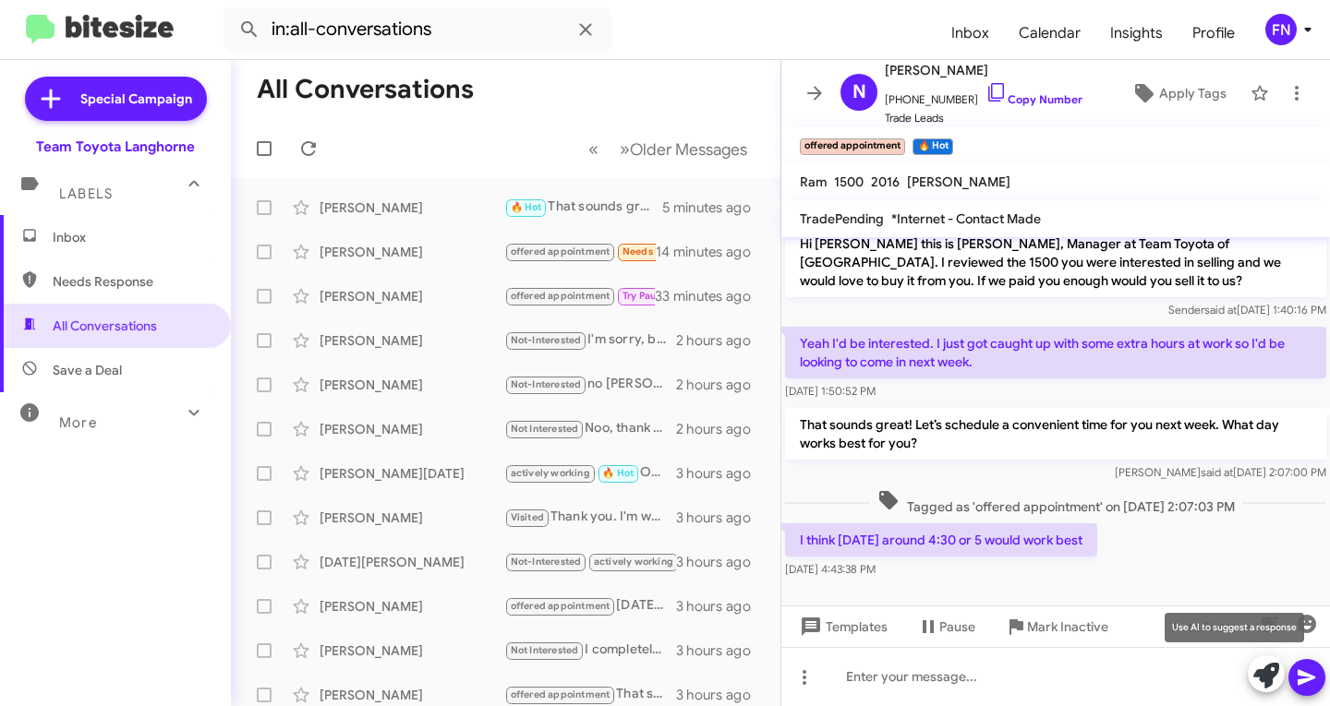
click at [1269, 685] on icon at bounding box center [1266, 676] width 26 height 26
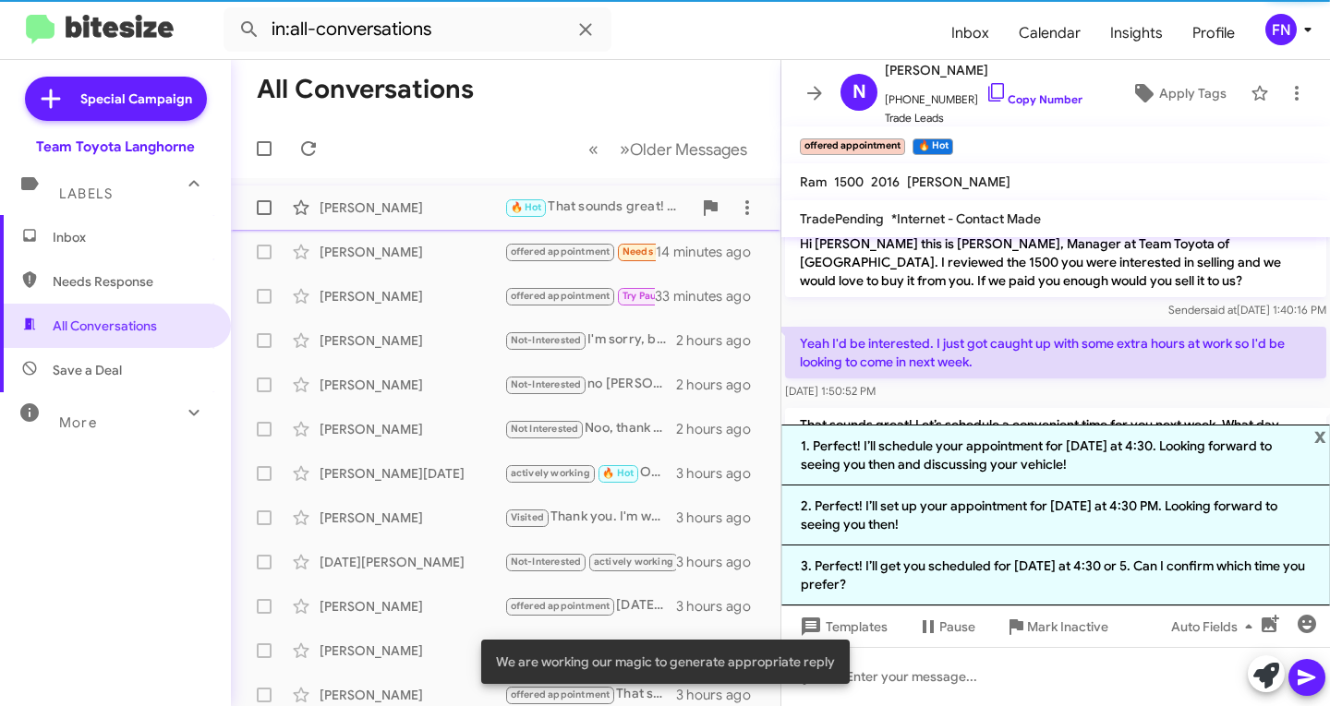
scroll to position [195, 0]
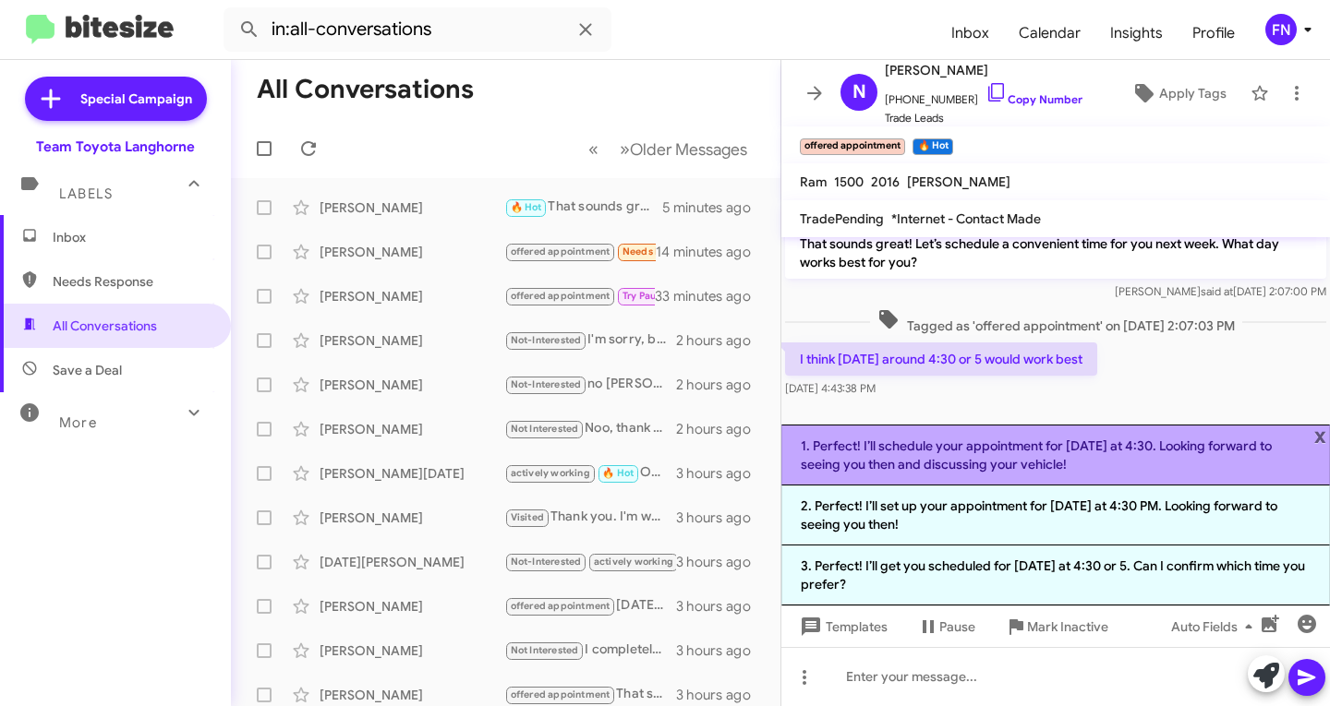
click at [989, 441] on li "1. Perfect! I’ll schedule your appointment for Wednesday at 4:30. Looking forwa…" at bounding box center [1055, 455] width 549 height 61
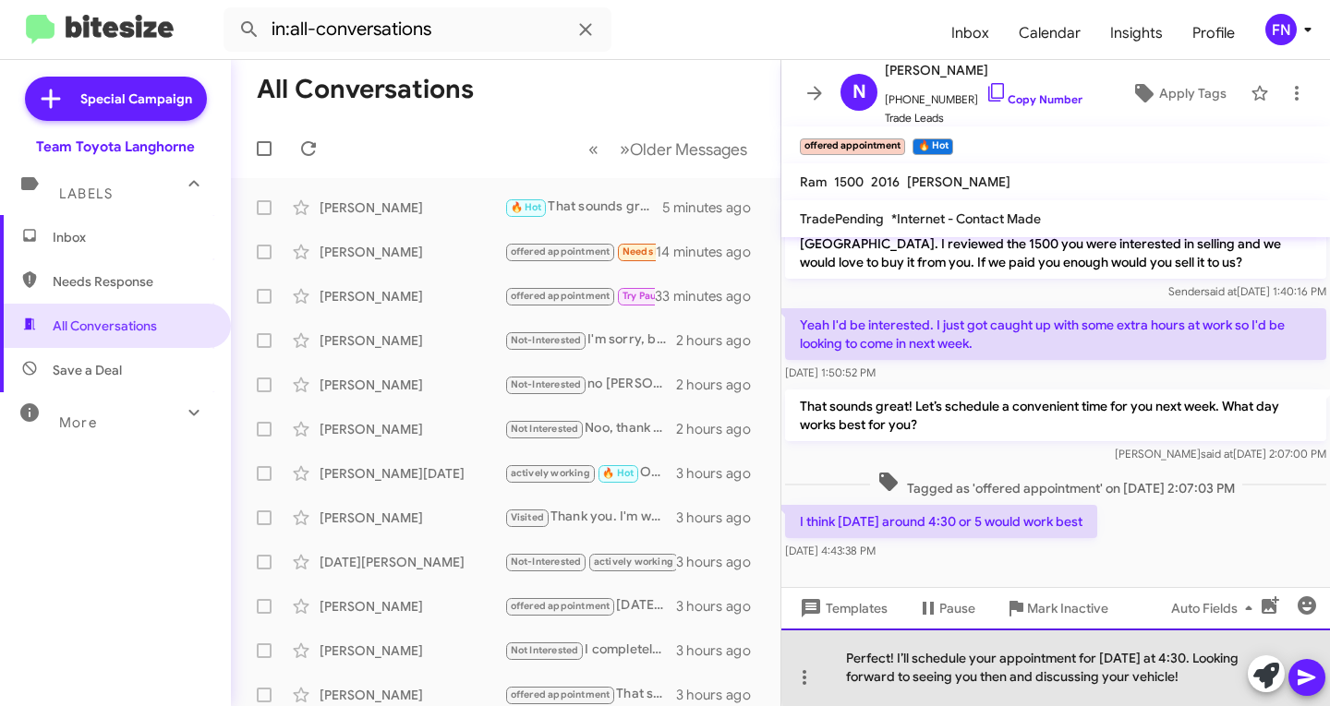
click at [1217, 662] on div "Perfect! I’ll schedule your appointment for Wednesday at 4:30. Looking forward …" at bounding box center [1055, 668] width 549 height 78
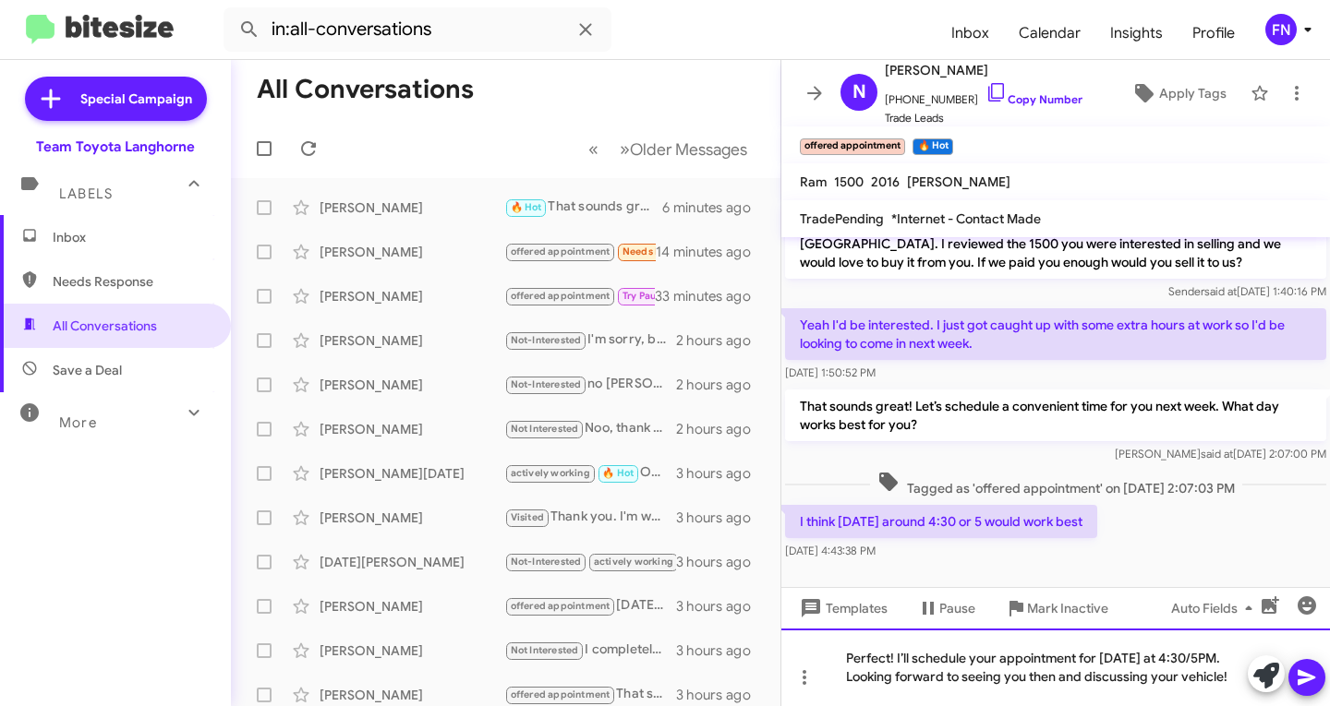
scroll to position [51, 0]
click at [1304, 675] on icon at bounding box center [1306, 678] width 18 height 16
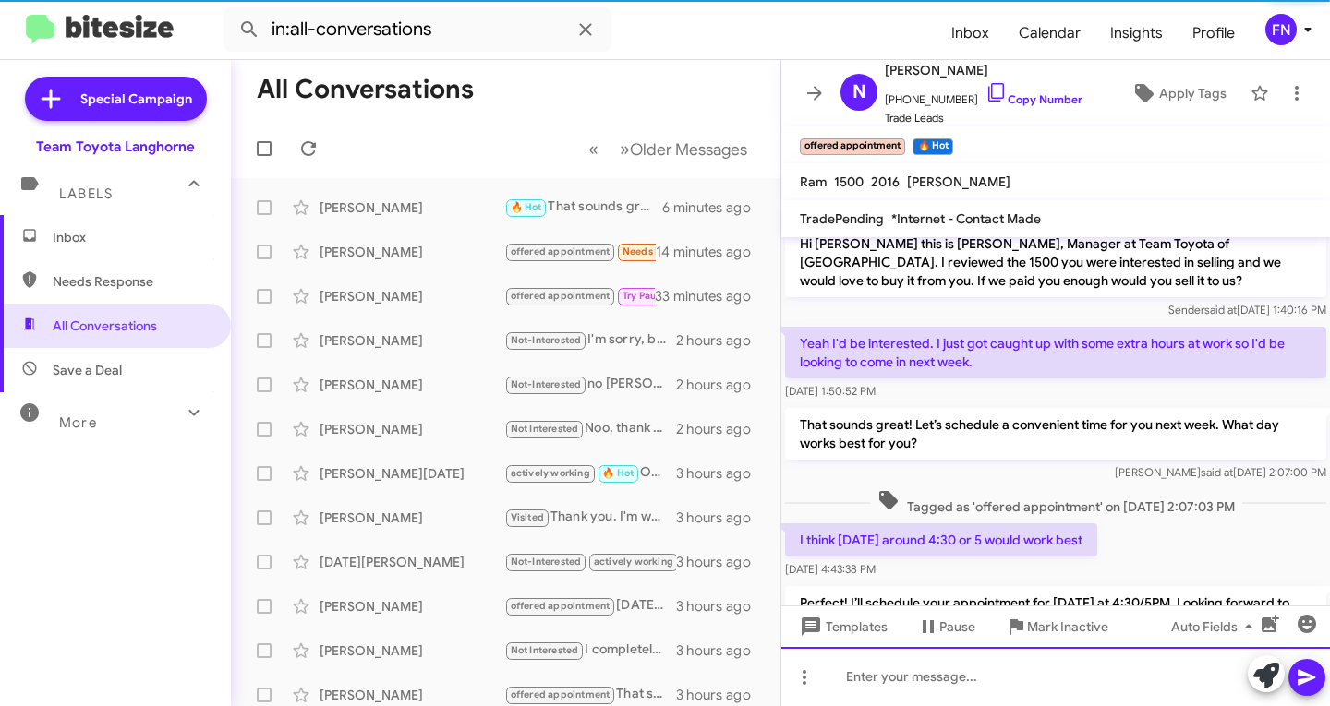
scroll to position [100, 0]
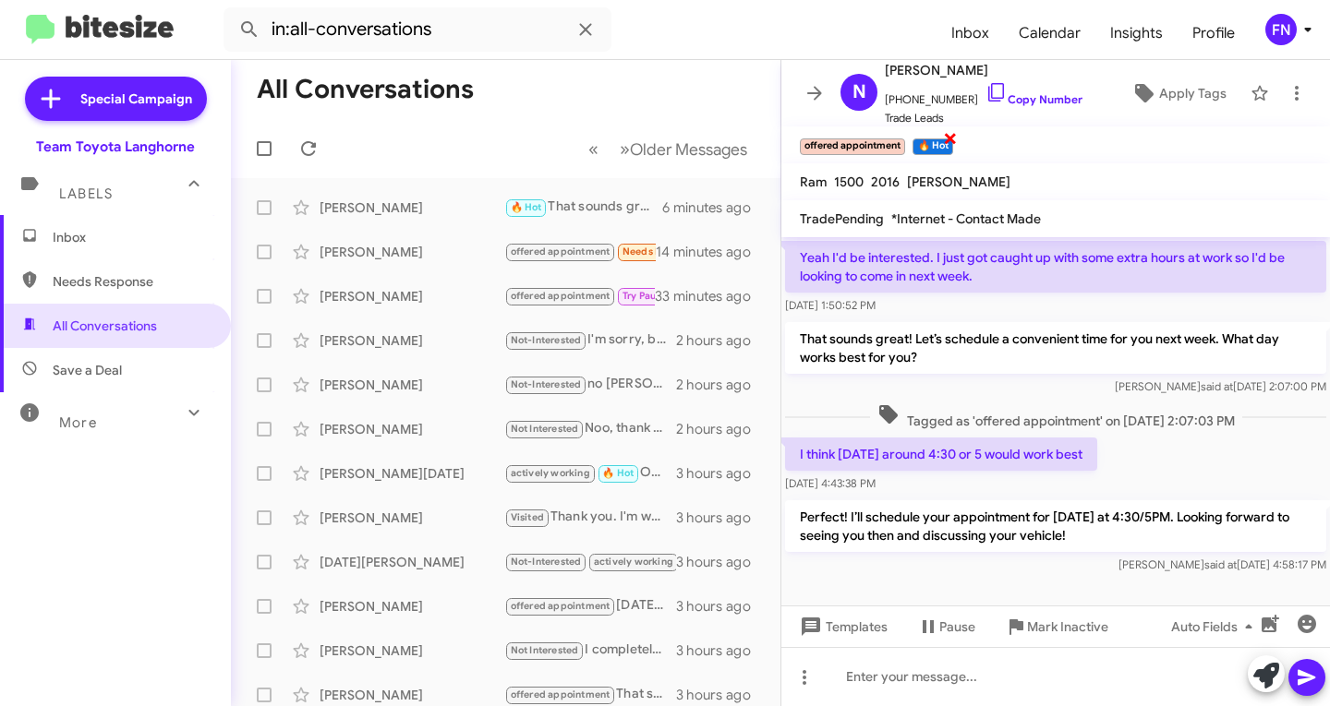
click at [948, 141] on span "×" at bounding box center [950, 138] width 15 height 22
